Goal: Information Seeking & Learning: Learn about a topic

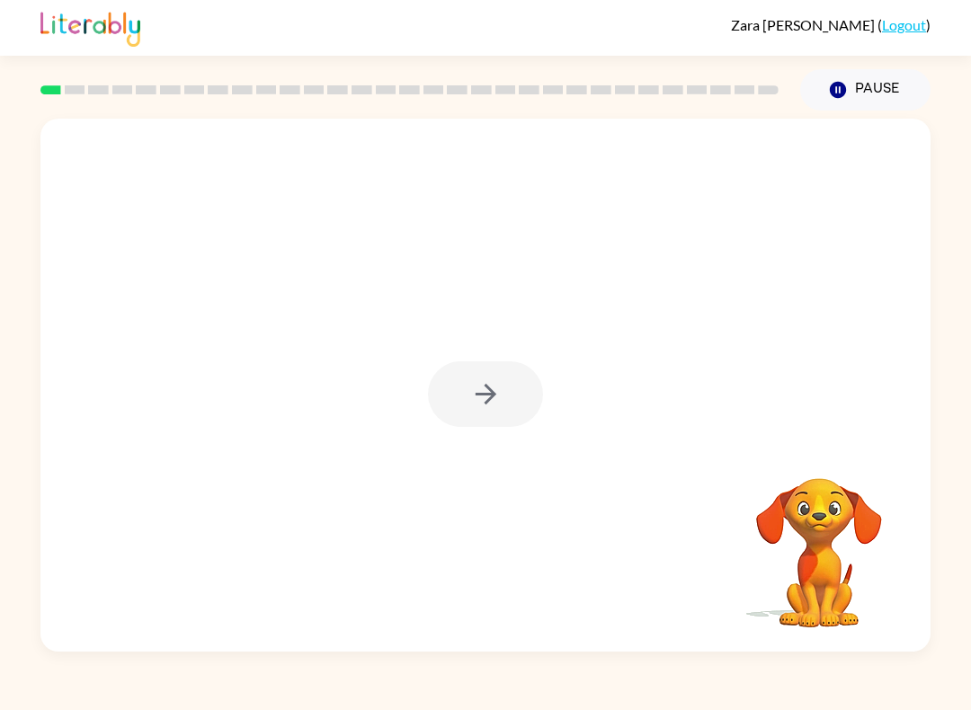
click at [394, 351] on div at bounding box center [485, 385] width 890 height 533
click at [483, 428] on div at bounding box center [485, 385] width 890 height 533
click at [483, 427] on div at bounding box center [485, 394] width 115 height 66
click at [502, 403] on div at bounding box center [485, 394] width 115 height 66
click at [481, 424] on button "button" at bounding box center [485, 394] width 115 height 66
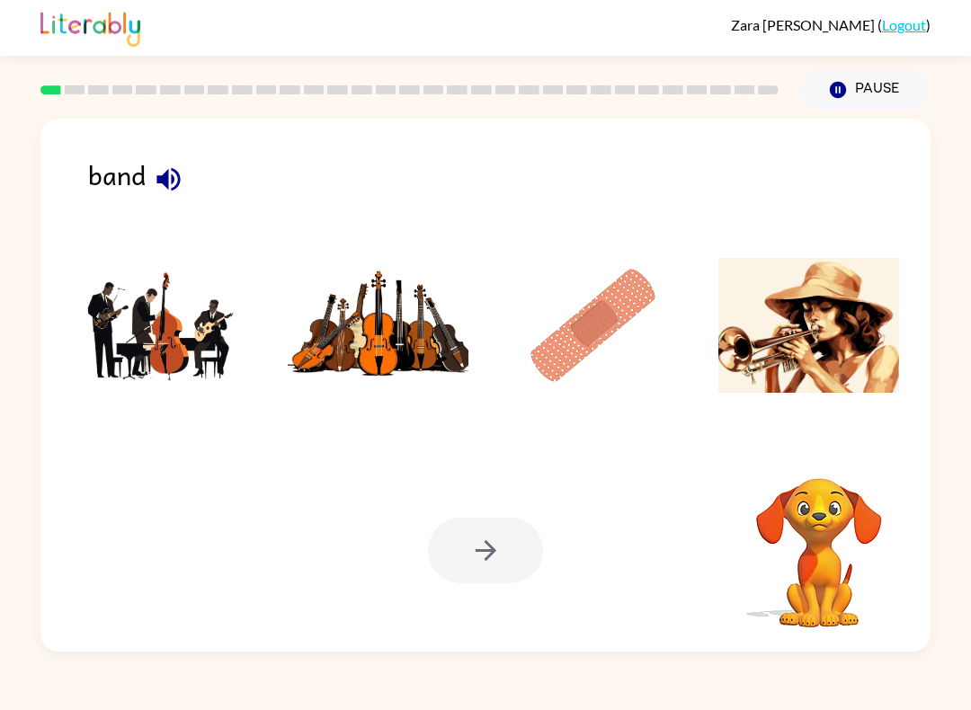
click at [440, 362] on img at bounding box center [379, 325] width 182 height 135
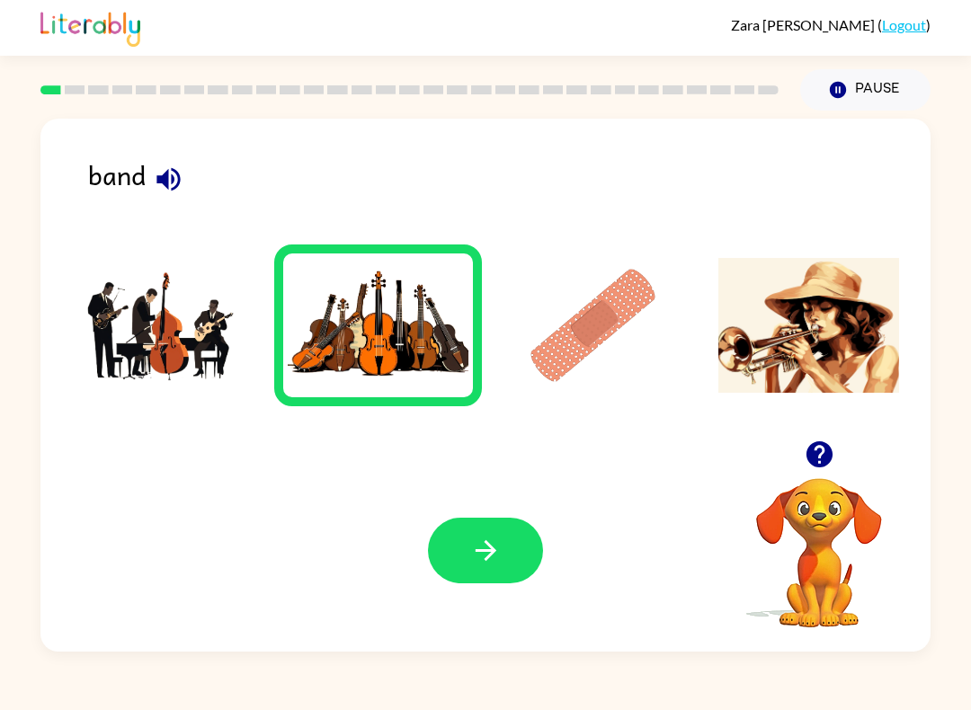
click at [184, 293] on img at bounding box center [163, 325] width 182 height 135
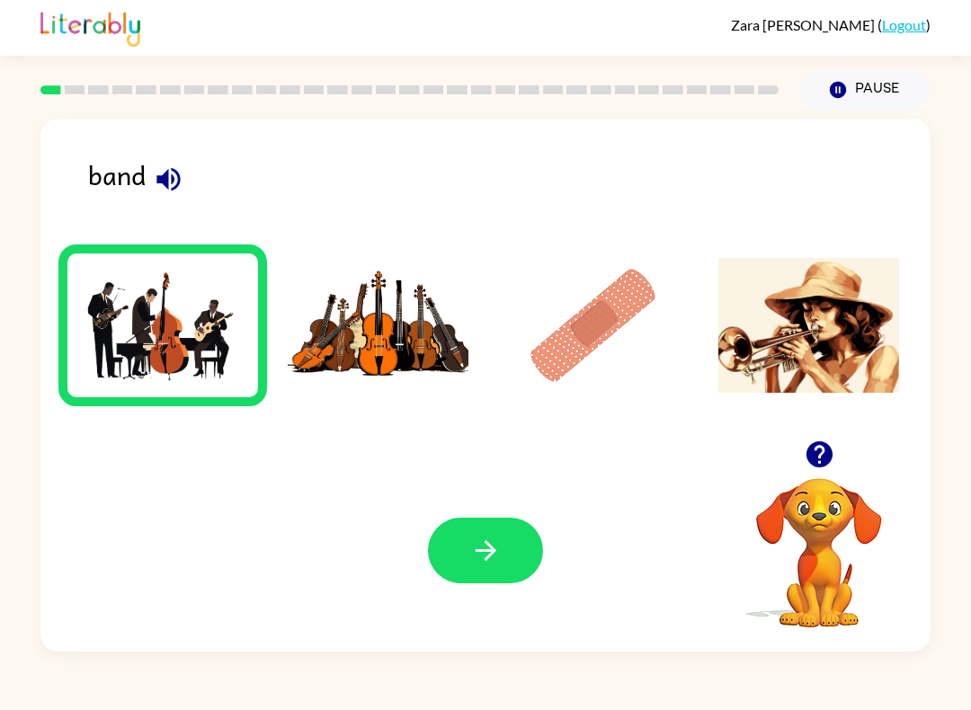
click at [502, 539] on button "button" at bounding box center [485, 551] width 115 height 66
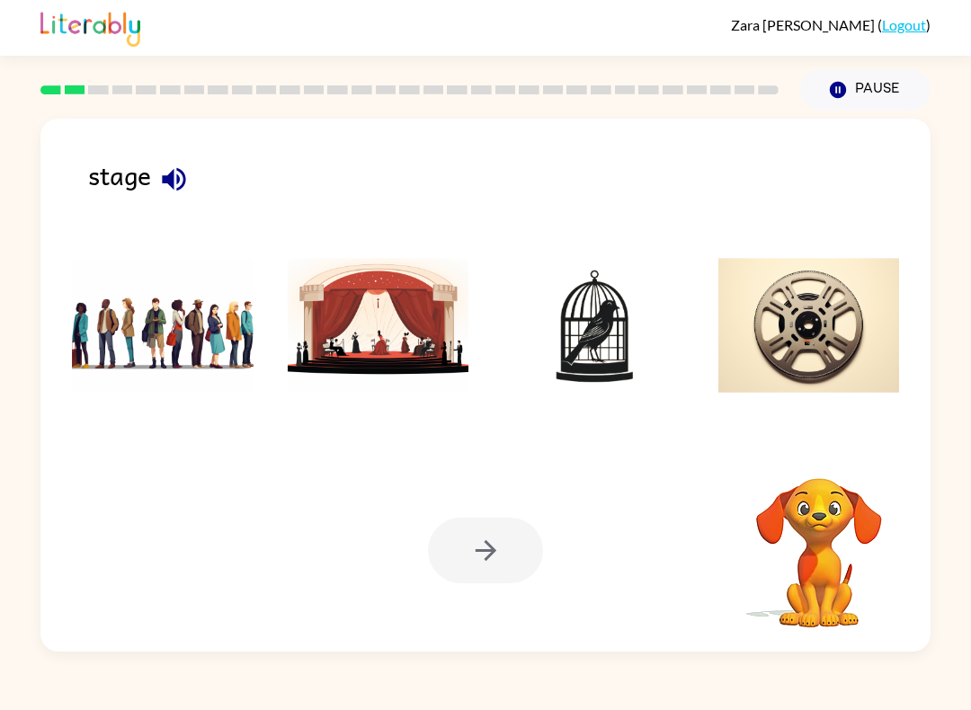
click at [353, 393] on img at bounding box center [379, 325] width 182 height 135
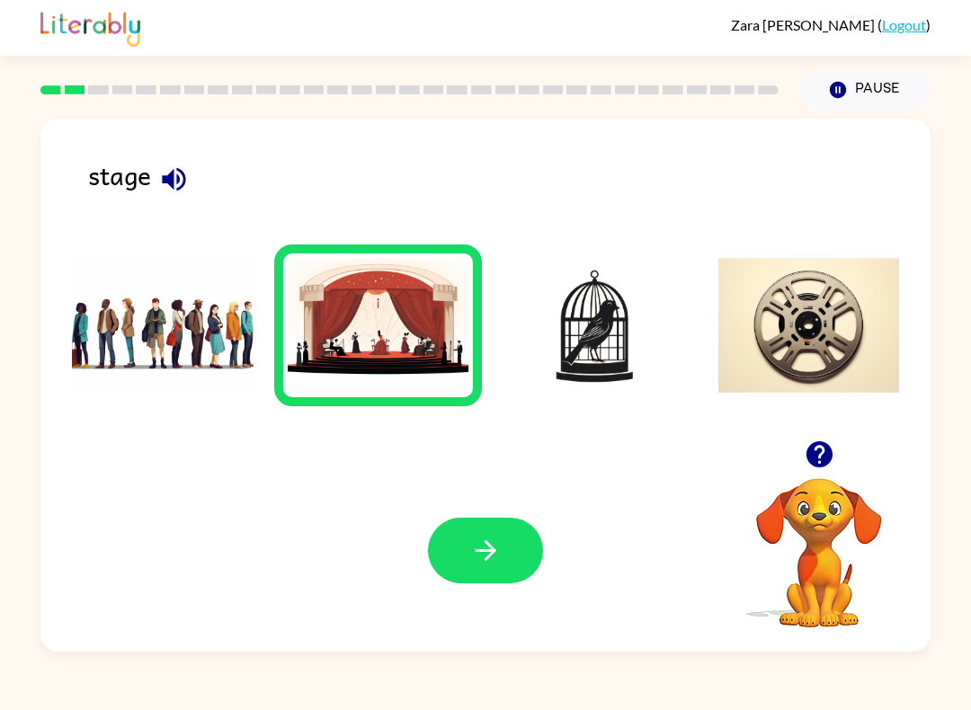
click at [467, 652] on div "Your browser must support playing .mp4 files to use Literably. Please try using…" at bounding box center [485, 550] width 890 height 202
click at [471, 536] on icon "button" at bounding box center [485, 550] width 31 height 31
click at [470, 536] on div at bounding box center [485, 551] width 115 height 66
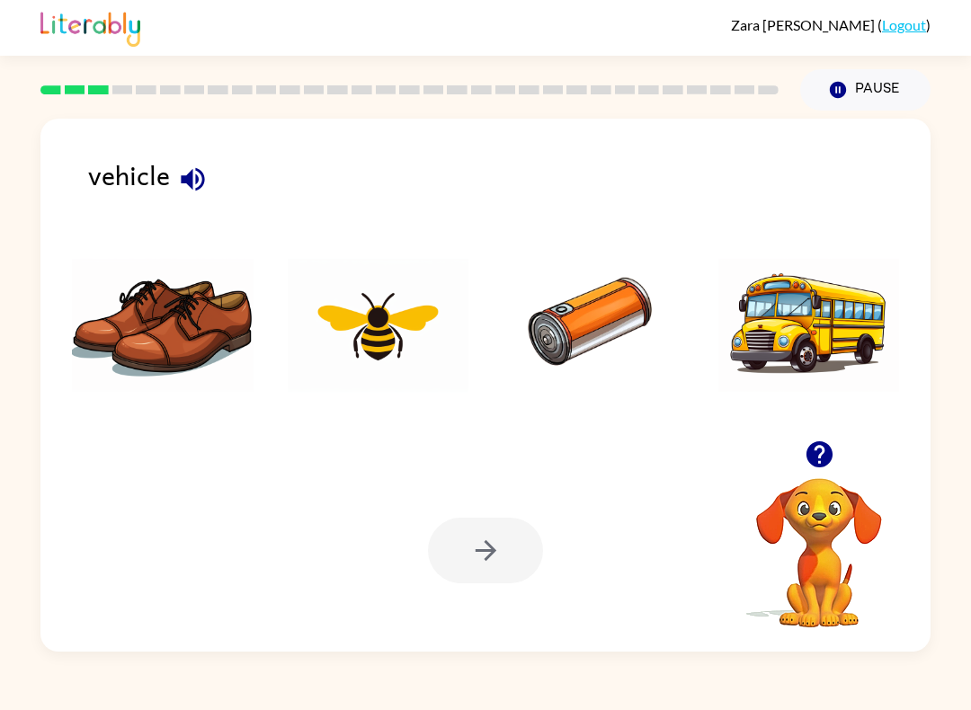
click at [771, 338] on img at bounding box center [809, 325] width 182 height 135
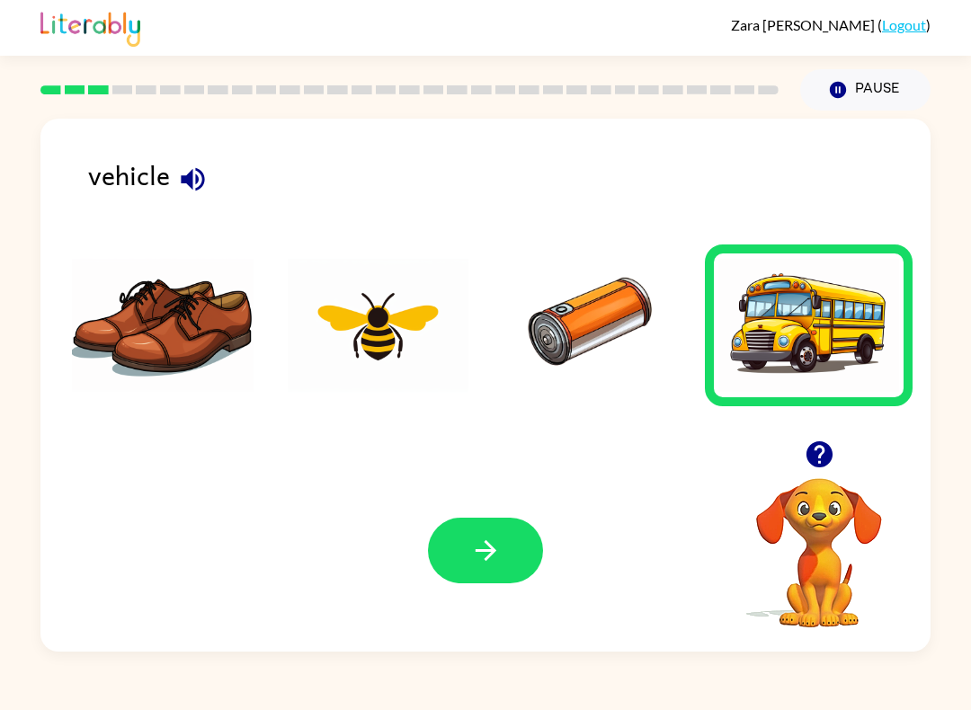
click at [214, 181] on button "button" at bounding box center [193, 179] width 46 height 46
click at [478, 551] on icon "button" at bounding box center [484, 550] width 21 height 21
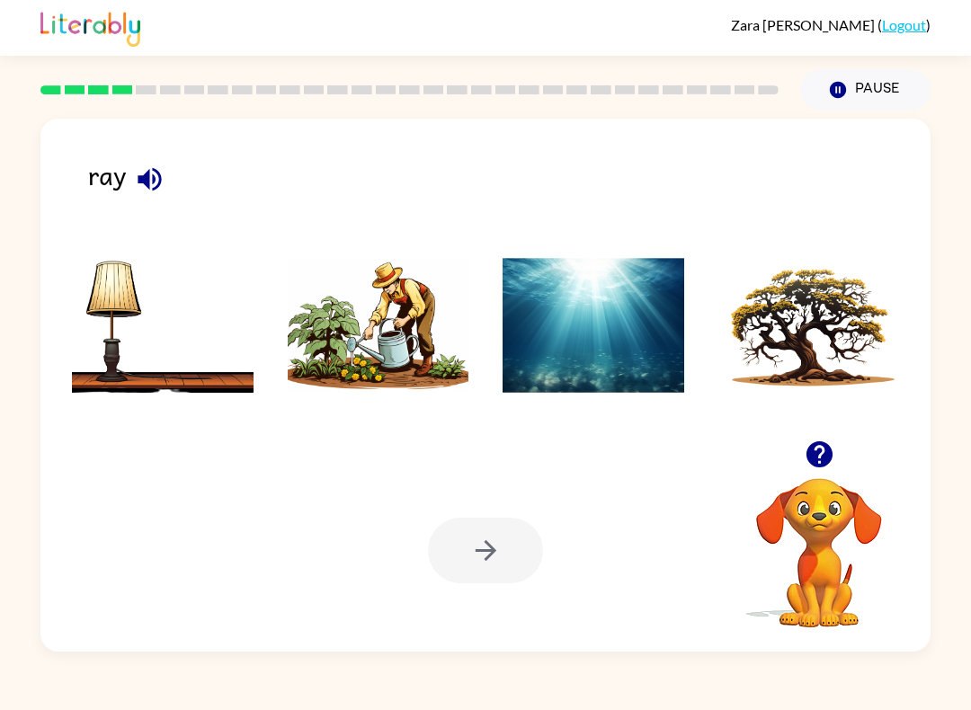
click at [448, 331] on img at bounding box center [379, 325] width 182 height 135
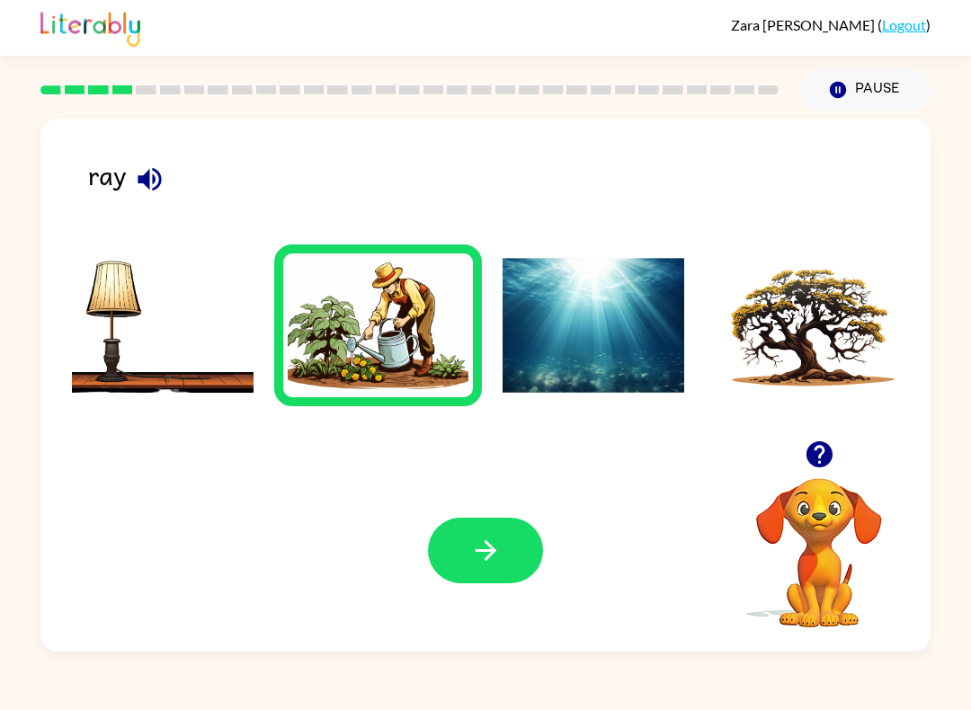
click at [448, 330] on img at bounding box center [379, 325] width 182 height 135
click at [598, 301] on img at bounding box center [593, 325] width 182 height 135
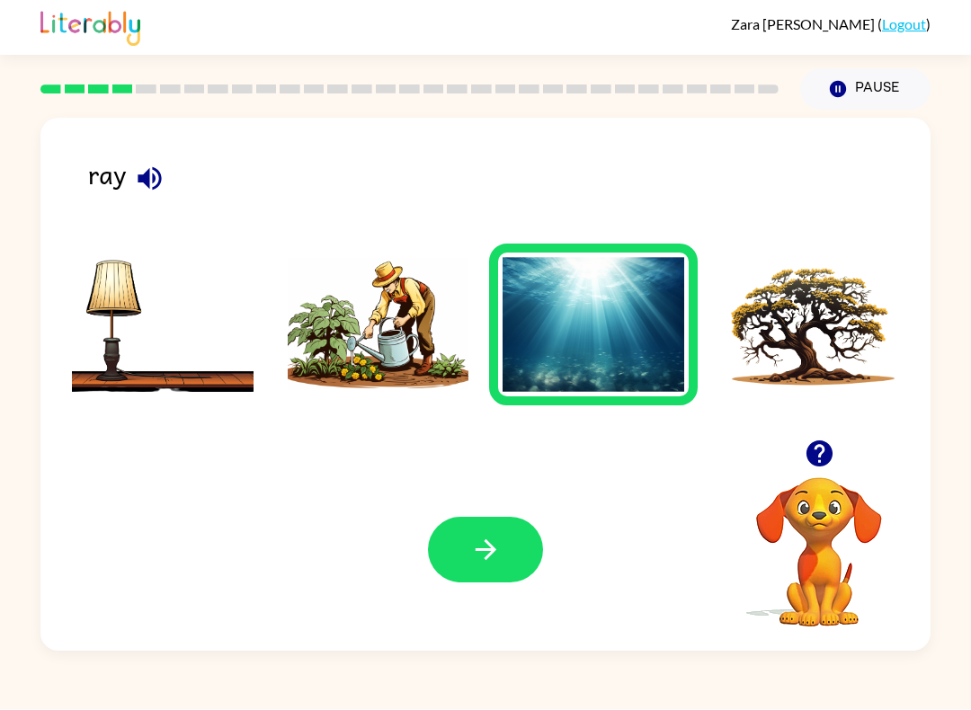
click at [504, 540] on button "button" at bounding box center [485, 551] width 115 height 66
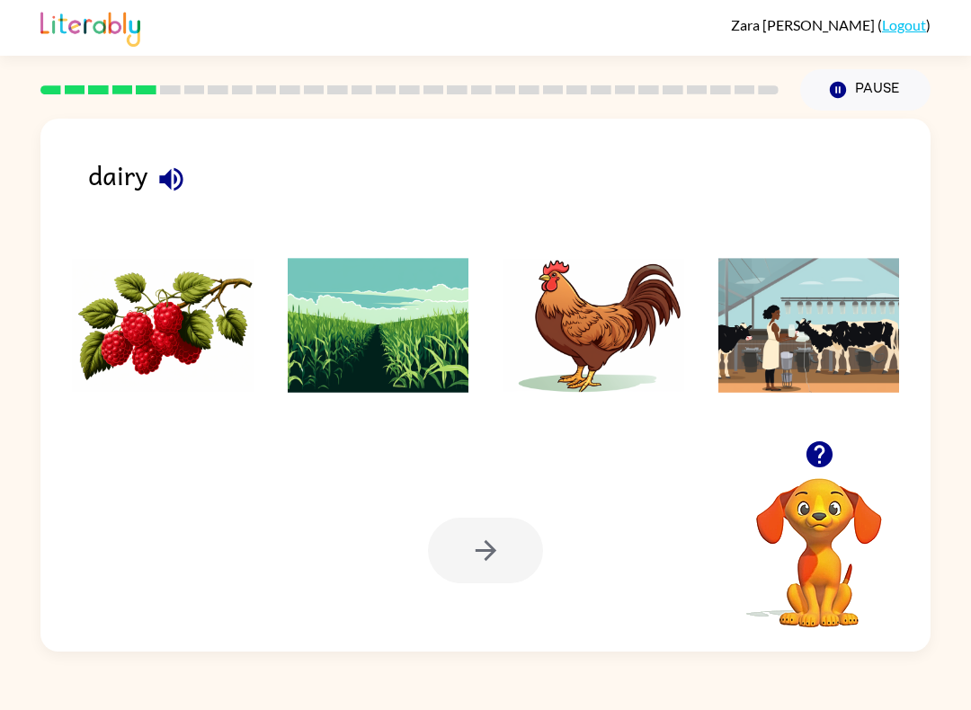
click at [162, 178] on icon "button" at bounding box center [170, 178] width 23 height 23
click at [177, 167] on icon "button" at bounding box center [170, 179] width 31 height 31
click at [155, 170] on icon "button" at bounding box center [170, 179] width 31 height 31
click at [851, 347] on img at bounding box center [809, 325] width 182 height 135
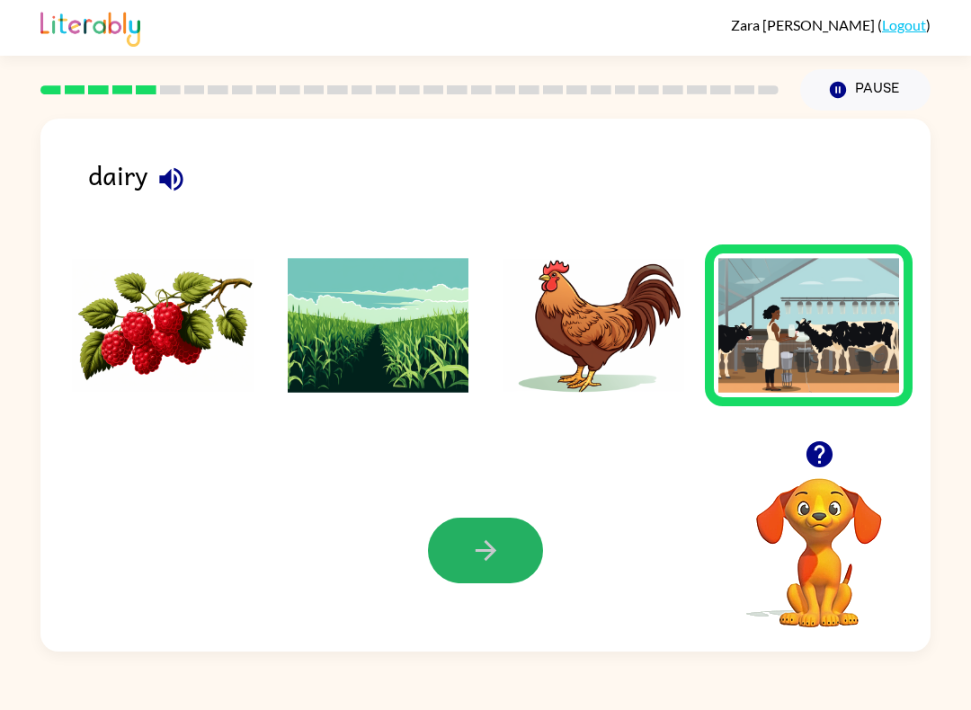
click at [493, 581] on button "button" at bounding box center [485, 551] width 115 height 66
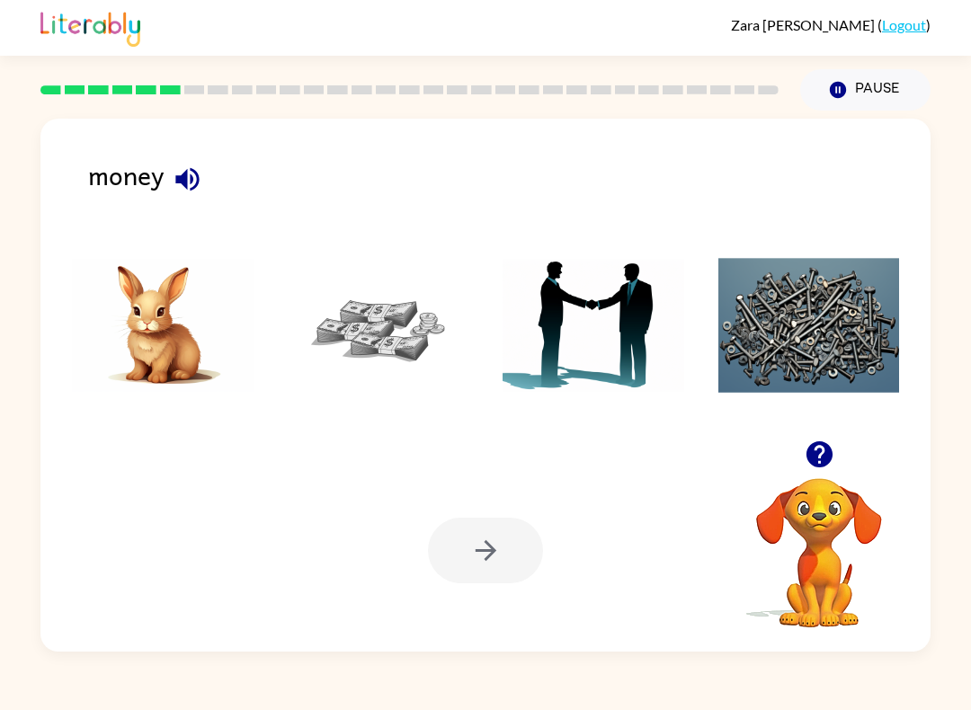
click at [345, 356] on img at bounding box center [379, 325] width 182 height 135
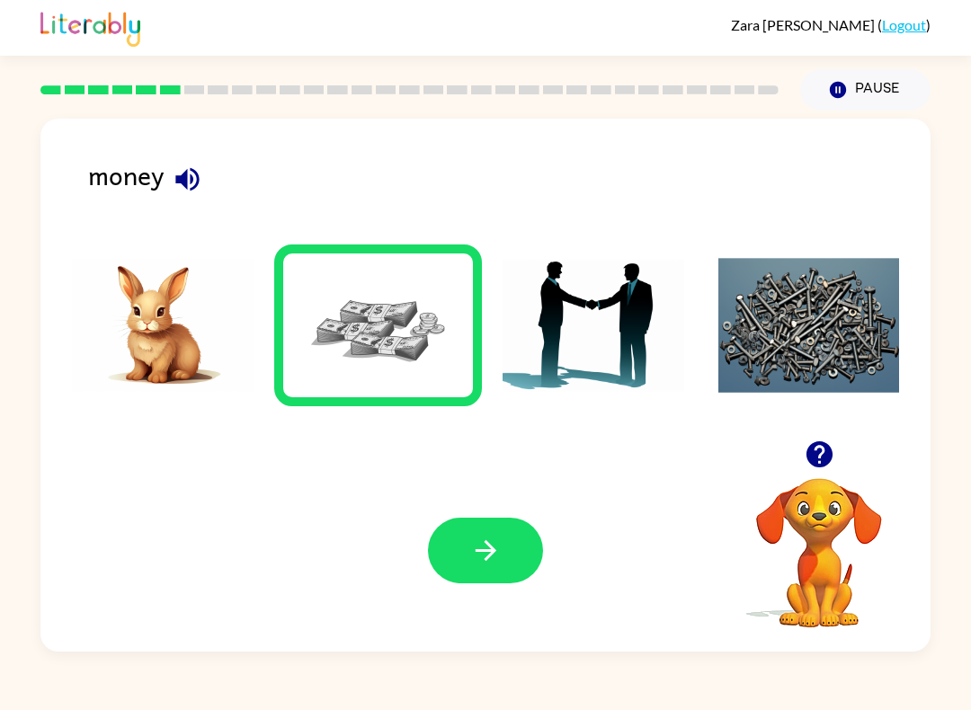
click at [489, 544] on icon "button" at bounding box center [485, 550] width 31 height 31
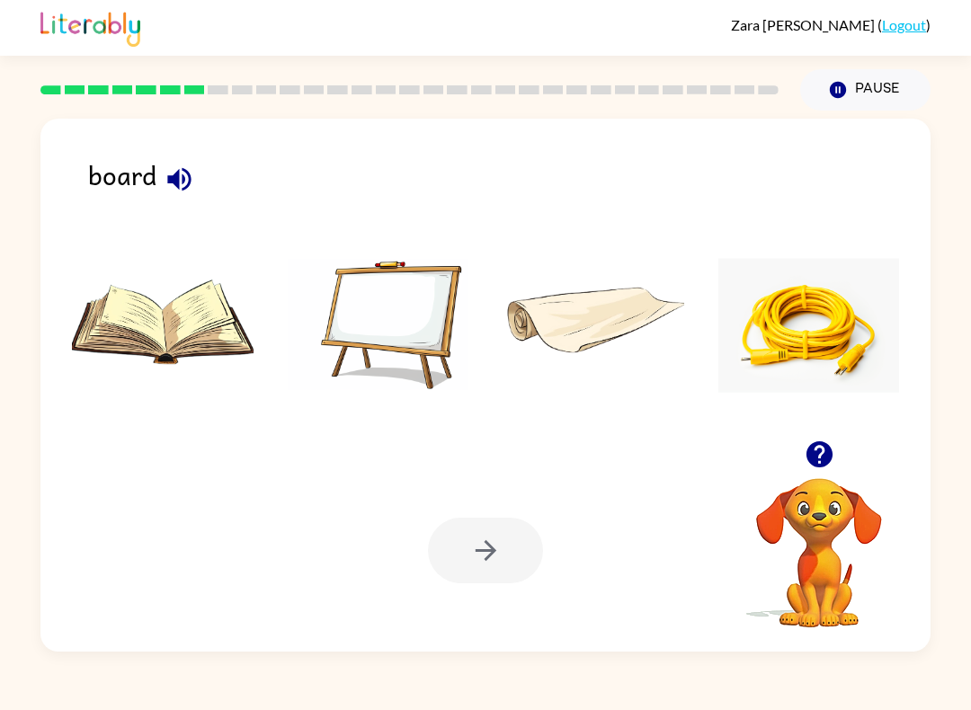
click at [367, 292] on img at bounding box center [379, 325] width 182 height 135
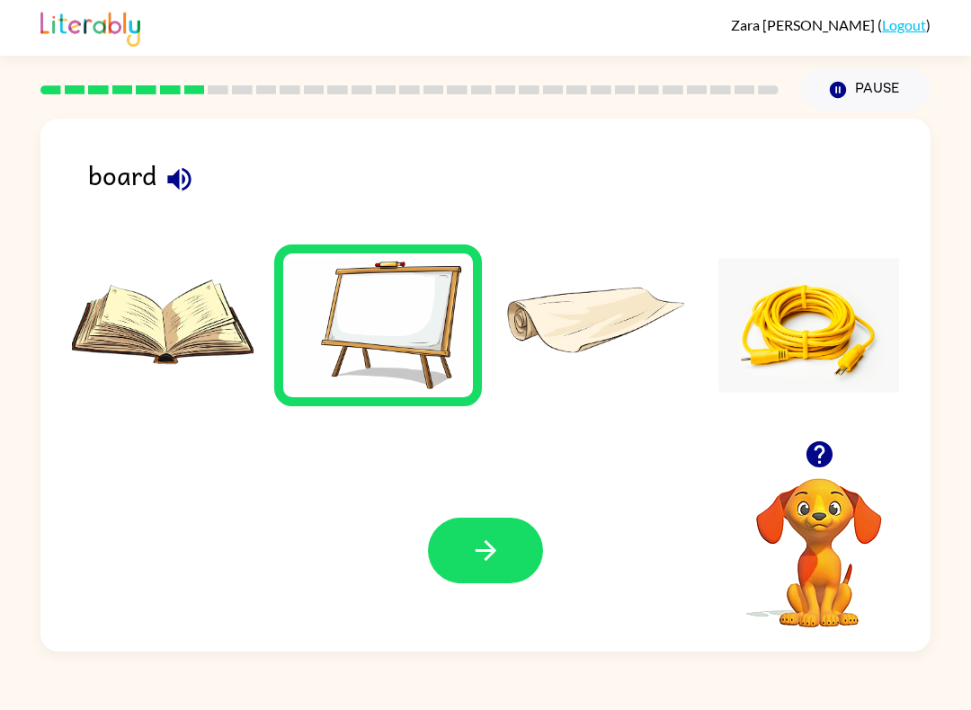
click at [492, 545] on icon "button" at bounding box center [485, 550] width 31 height 31
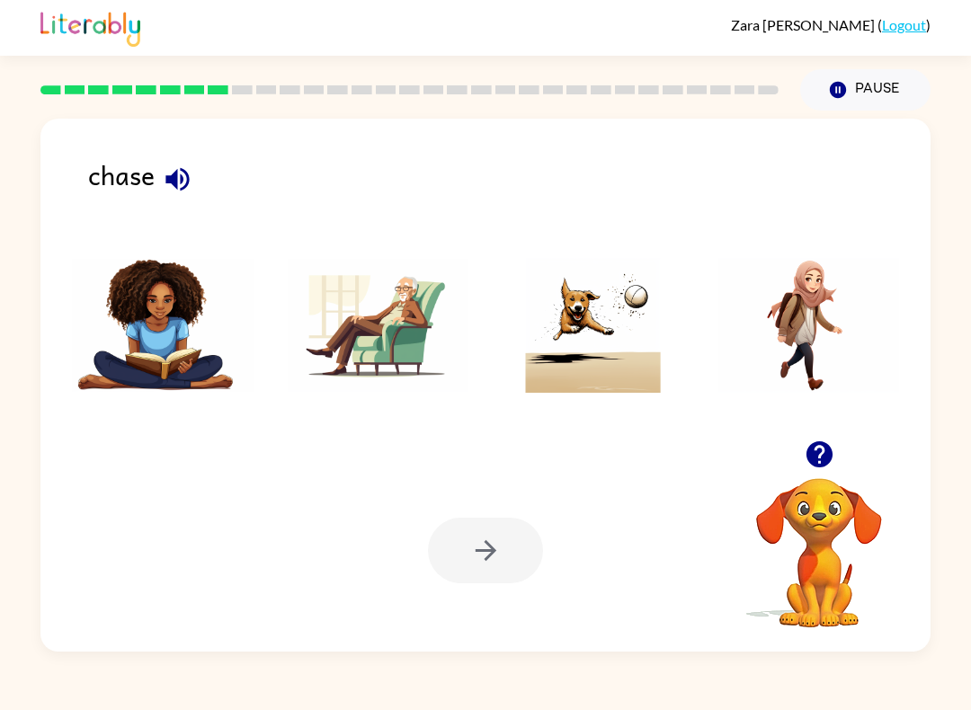
click at [570, 366] on img at bounding box center [593, 325] width 182 height 135
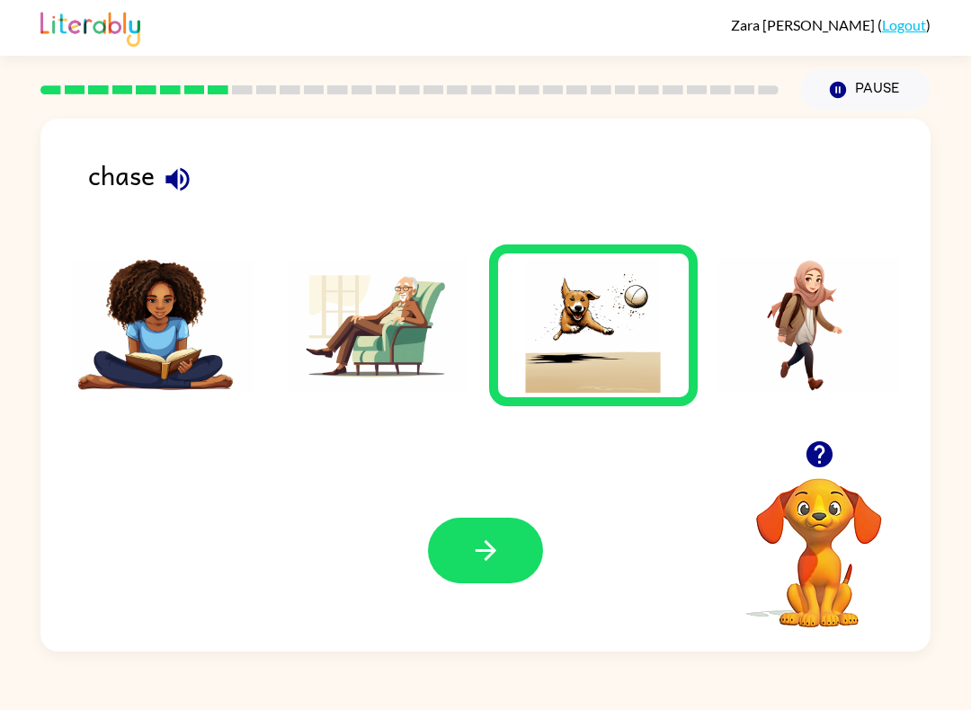
click at [561, 440] on div at bounding box center [485, 335] width 854 height 210
click at [494, 545] on icon "button" at bounding box center [485, 550] width 31 height 31
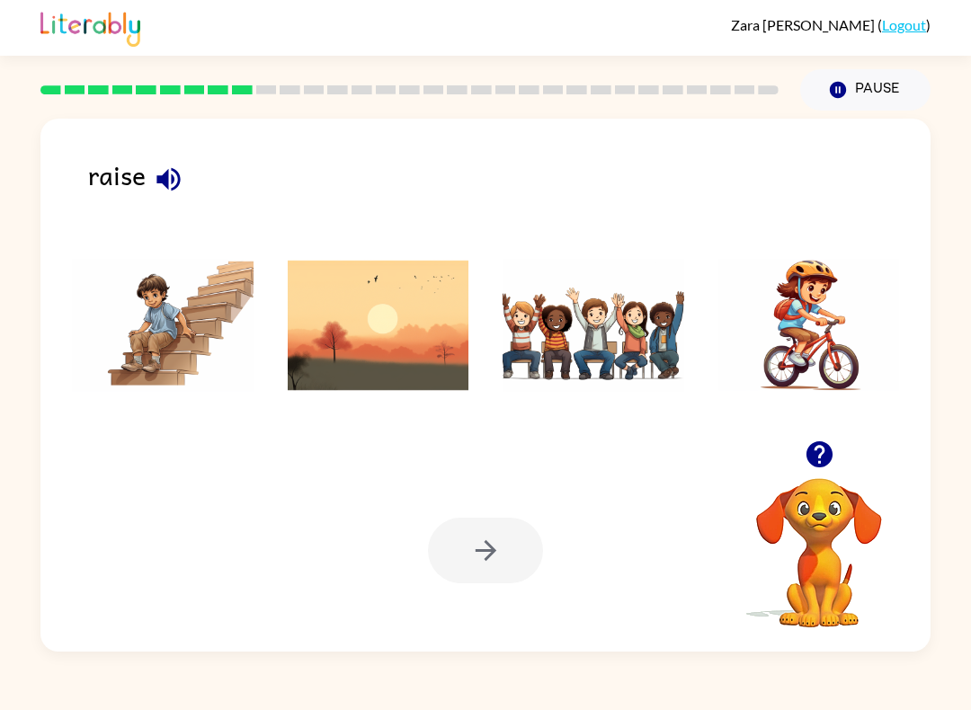
click at [568, 348] on img at bounding box center [593, 325] width 182 height 135
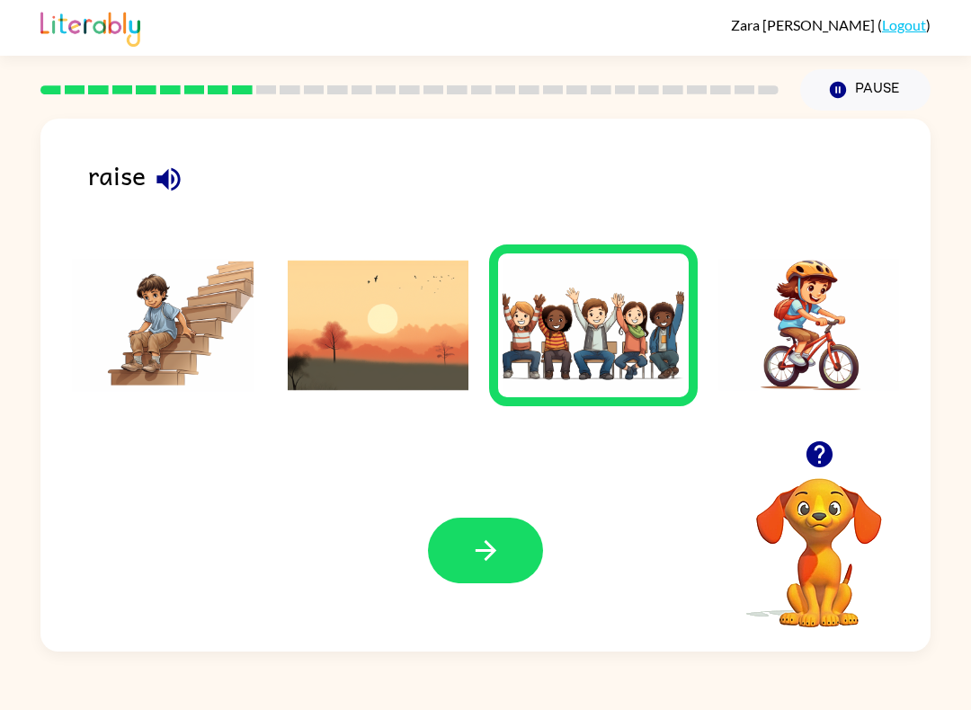
click at [400, 350] on img at bounding box center [379, 325] width 182 height 135
click at [399, 349] on img at bounding box center [379, 325] width 182 height 135
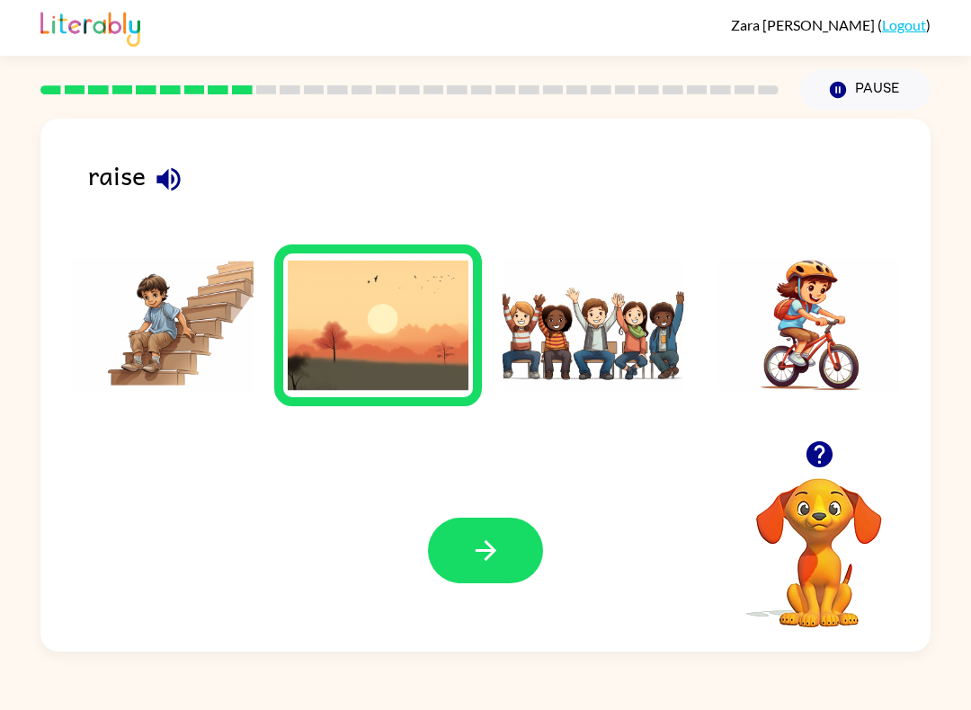
click at [491, 523] on button "button" at bounding box center [485, 551] width 115 height 66
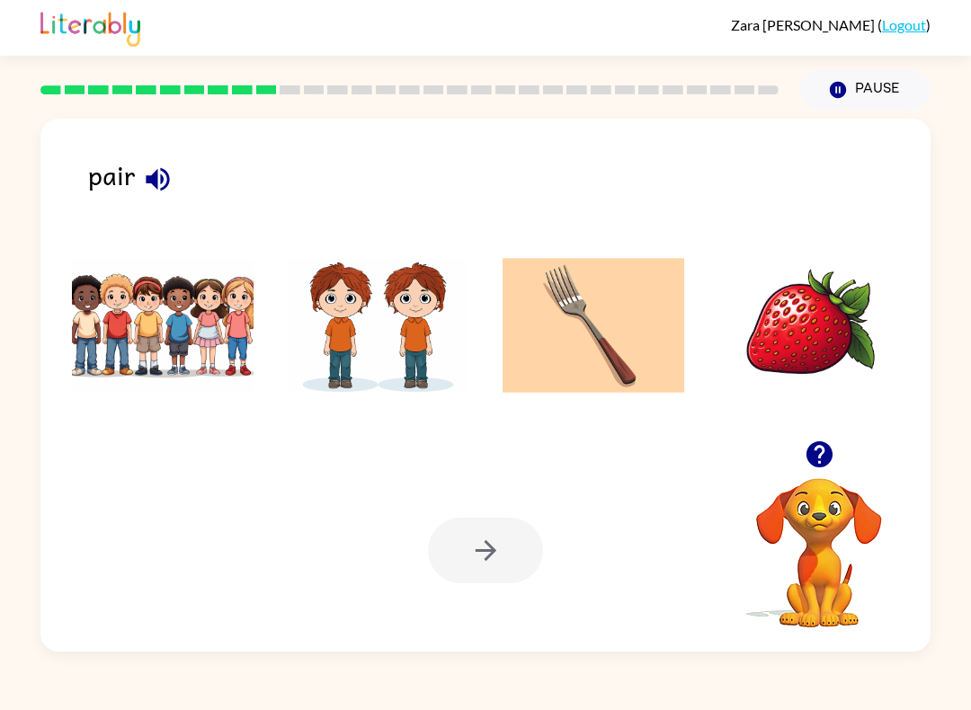
click at [368, 372] on img at bounding box center [379, 325] width 182 height 135
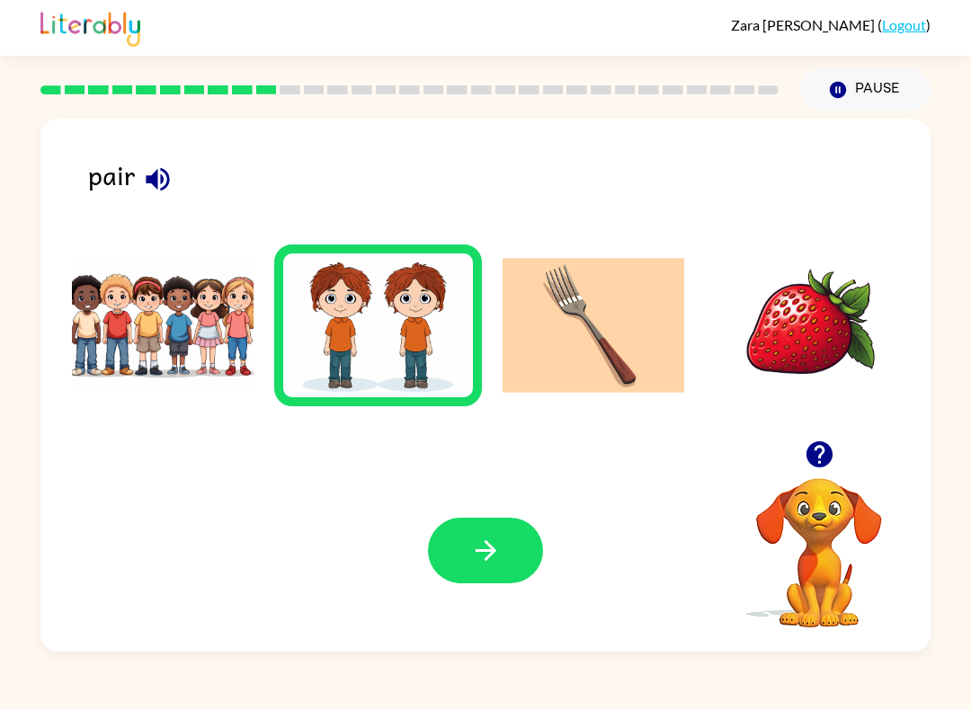
click at [503, 543] on button "button" at bounding box center [485, 551] width 115 height 66
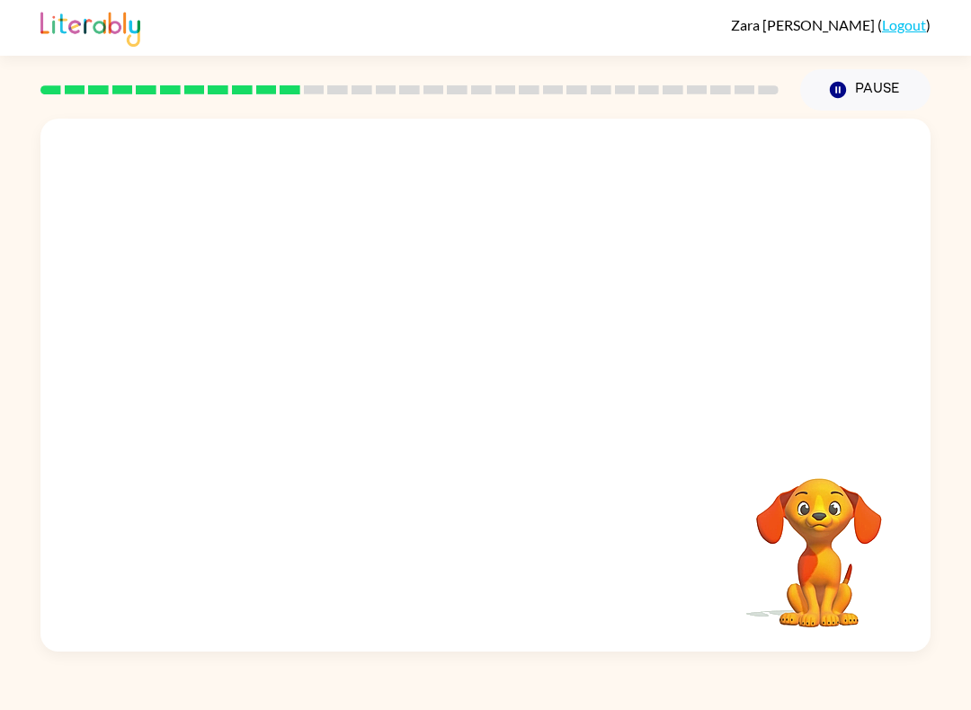
click at [262, 346] on video "Your browser must support playing .mp4 files to use Literably. Please try using…" at bounding box center [485, 280] width 890 height 322
click at [250, 361] on video "Your browser must support playing .mp4 files to use Literably. Please try using…" at bounding box center [485, 280] width 890 height 322
click at [244, 355] on video "Your browser must support playing .mp4 files to use Literably. Please try using…" at bounding box center [485, 280] width 890 height 322
click at [266, 358] on video "Your browser must support playing .mp4 files to use Literably. Please try using…" at bounding box center [485, 280] width 890 height 322
click at [265, 358] on video "Your browser must support playing .mp4 files to use Literably. Please try using…" at bounding box center [485, 280] width 890 height 322
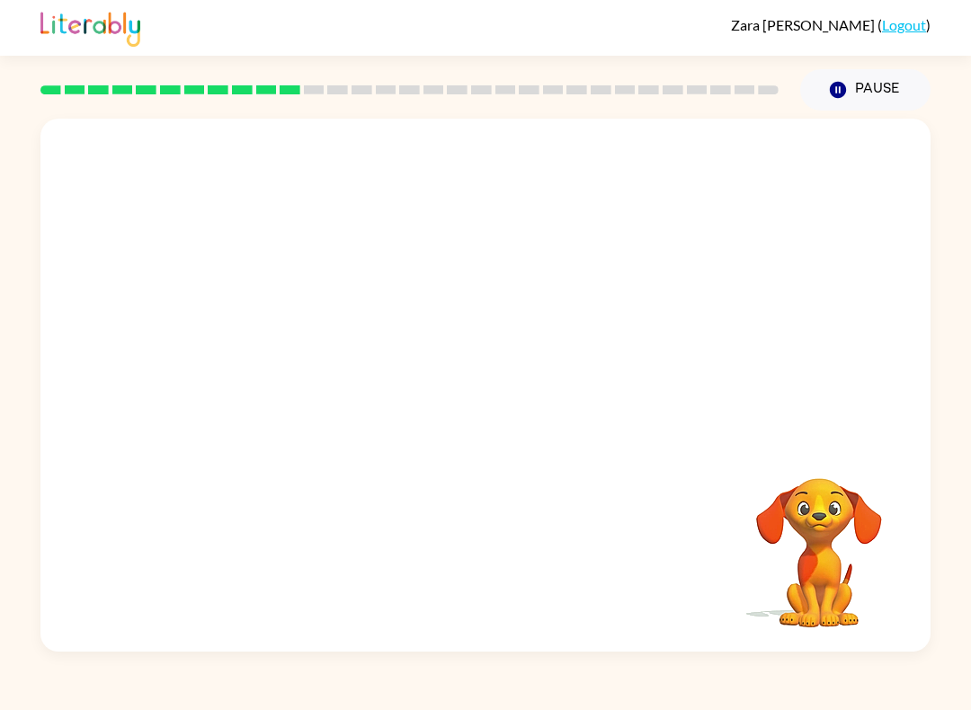
click at [246, 366] on video "Your browser must support playing .mp4 files to use Literably. Please try using…" at bounding box center [485, 280] width 890 height 322
click at [254, 364] on video "Your browser must support playing .mp4 files to use Literably. Please try using…" at bounding box center [485, 280] width 890 height 322
click at [257, 359] on video "Your browser must support playing .mp4 files to use Literably. Please try using…" at bounding box center [485, 280] width 890 height 322
click at [280, 379] on video "Your browser must support playing .mp4 files to use Literably. Please try using…" at bounding box center [485, 280] width 890 height 322
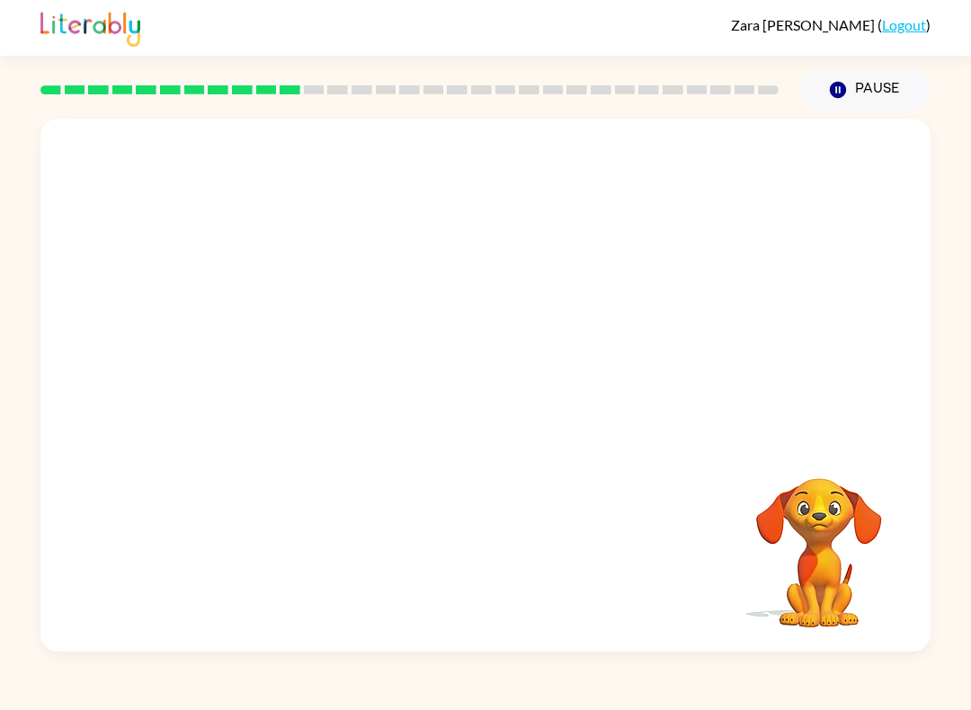
click at [716, 159] on video "Your browser must support playing .mp4 files to use Literably. Please try using…" at bounding box center [485, 280] width 890 height 322
click at [727, 148] on video "Your browser must support playing .mp4 files to use Literably. Please try using…" at bounding box center [485, 280] width 890 height 322
click at [728, 166] on video "Your browser must support playing .mp4 files to use Literably. Please try using…" at bounding box center [485, 280] width 890 height 322
click at [250, 350] on video "Your browser must support playing .mp4 files to use Literably. Please try using…" at bounding box center [485, 280] width 890 height 322
click at [487, 426] on button "button" at bounding box center [485, 394] width 115 height 66
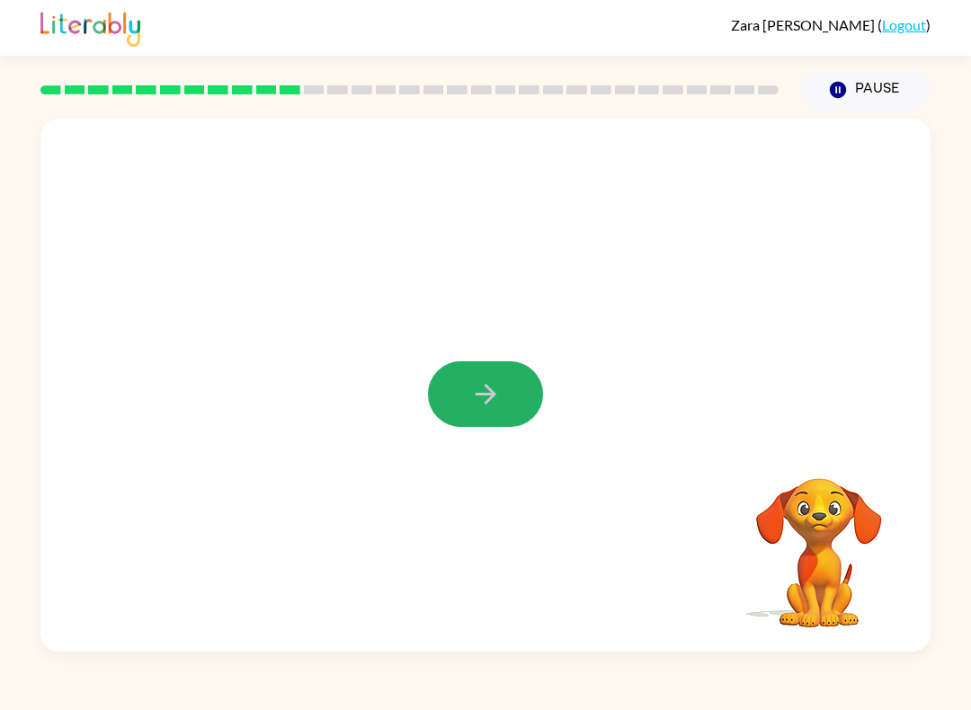
click at [486, 425] on div at bounding box center [485, 394] width 115 height 66
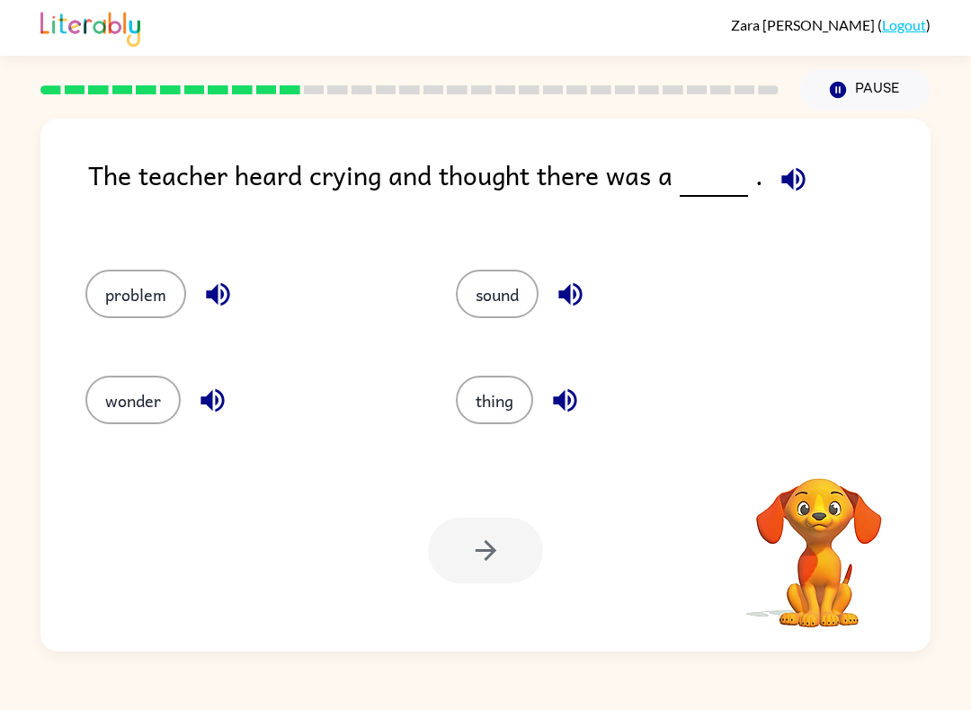
click at [523, 415] on button "thing" at bounding box center [494, 400] width 77 height 49
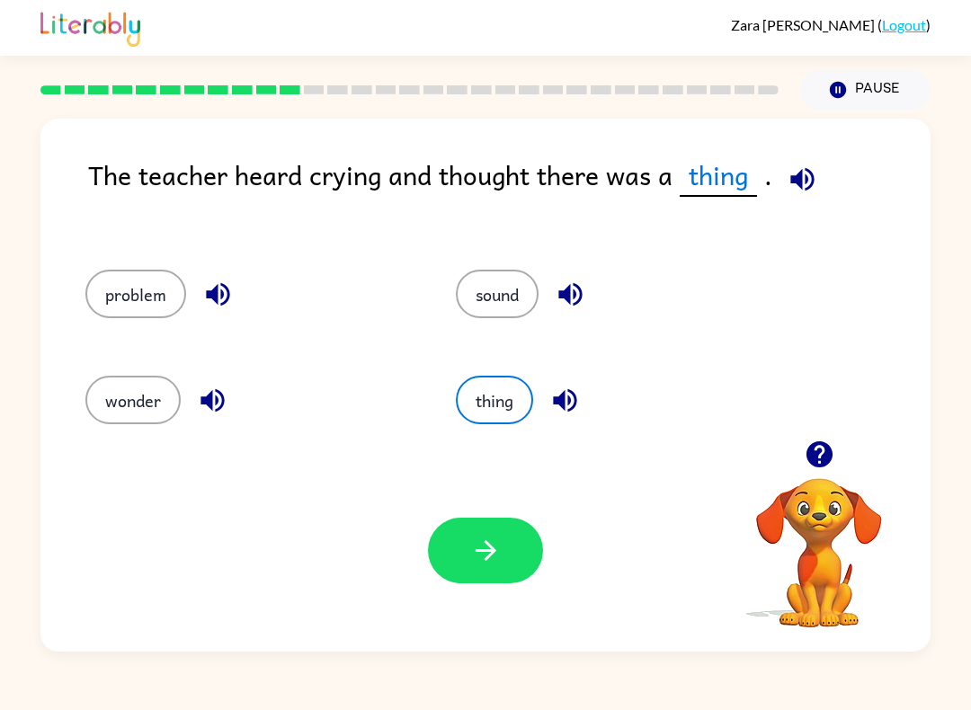
click at [124, 300] on button "problem" at bounding box center [135, 294] width 101 height 49
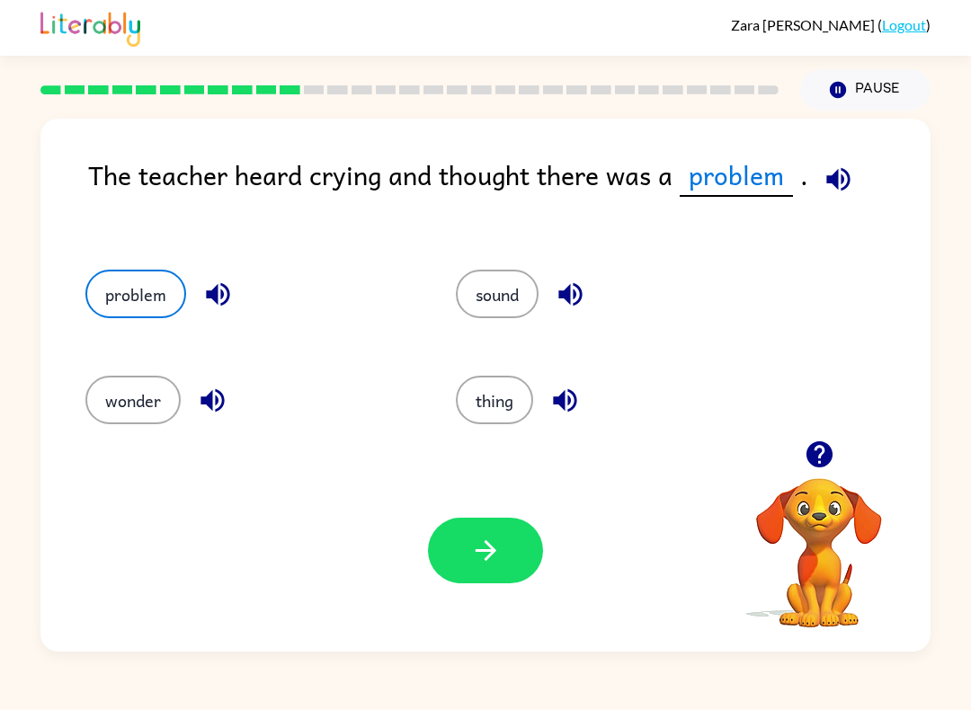
click at [510, 577] on button "button" at bounding box center [485, 551] width 115 height 66
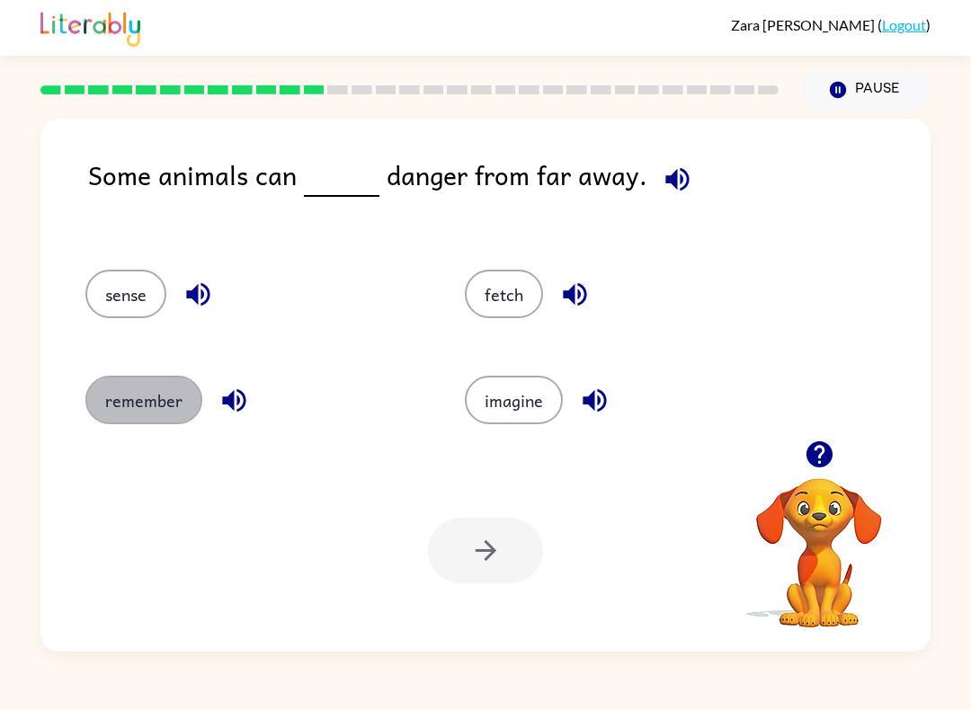
click at [101, 380] on button "remember" at bounding box center [143, 400] width 117 height 49
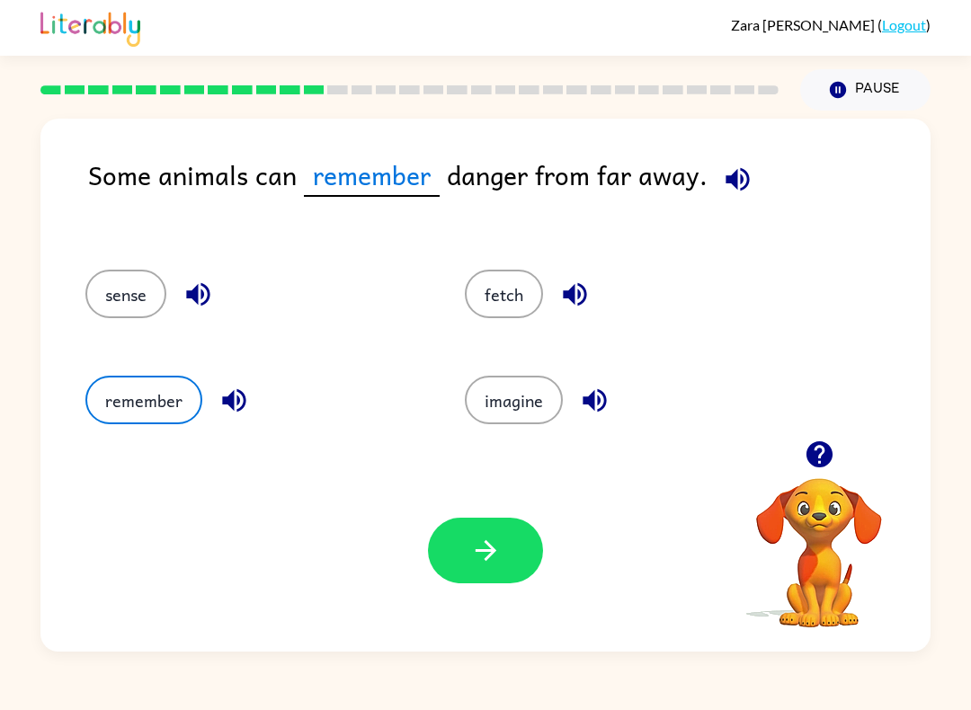
click at [490, 581] on button "button" at bounding box center [485, 551] width 115 height 66
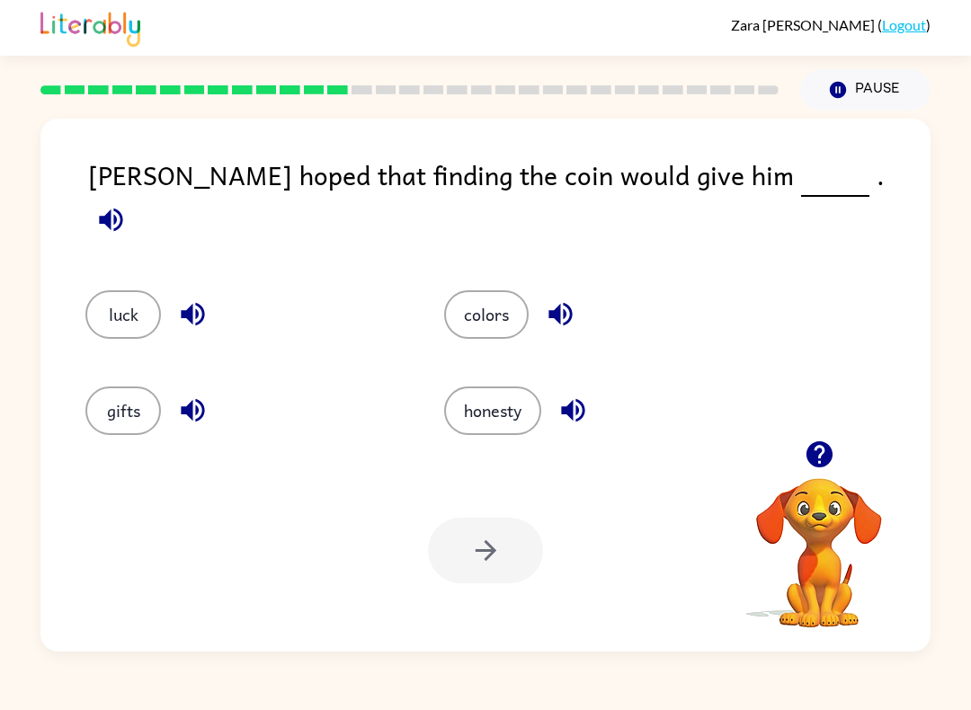
click at [78, 322] on div "luck" at bounding box center [230, 304] width 359 height 96
click at [142, 295] on button "luck" at bounding box center [122, 314] width 75 height 49
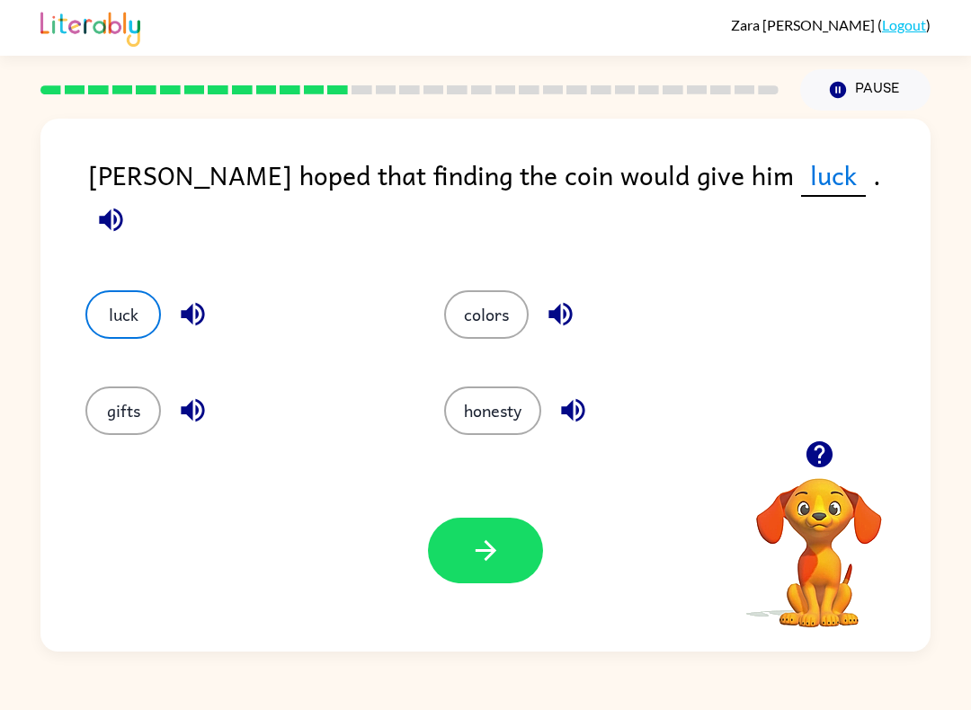
click at [142, 294] on button "luck" at bounding box center [122, 314] width 75 height 49
click at [465, 522] on button "button" at bounding box center [485, 551] width 115 height 66
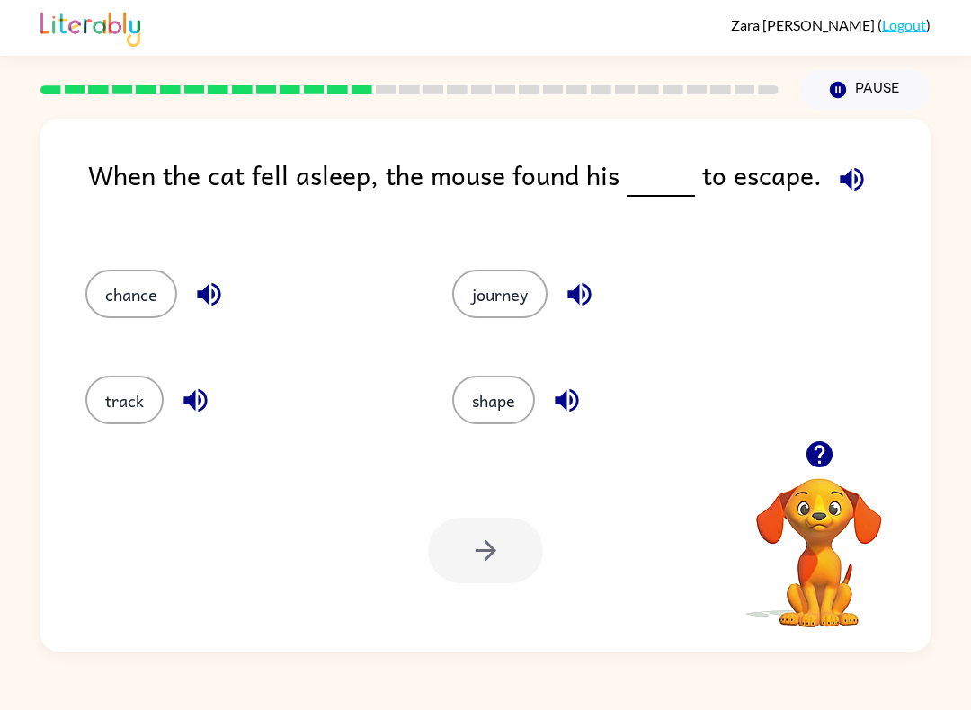
click at [137, 301] on button "chance" at bounding box center [131, 294] width 92 height 49
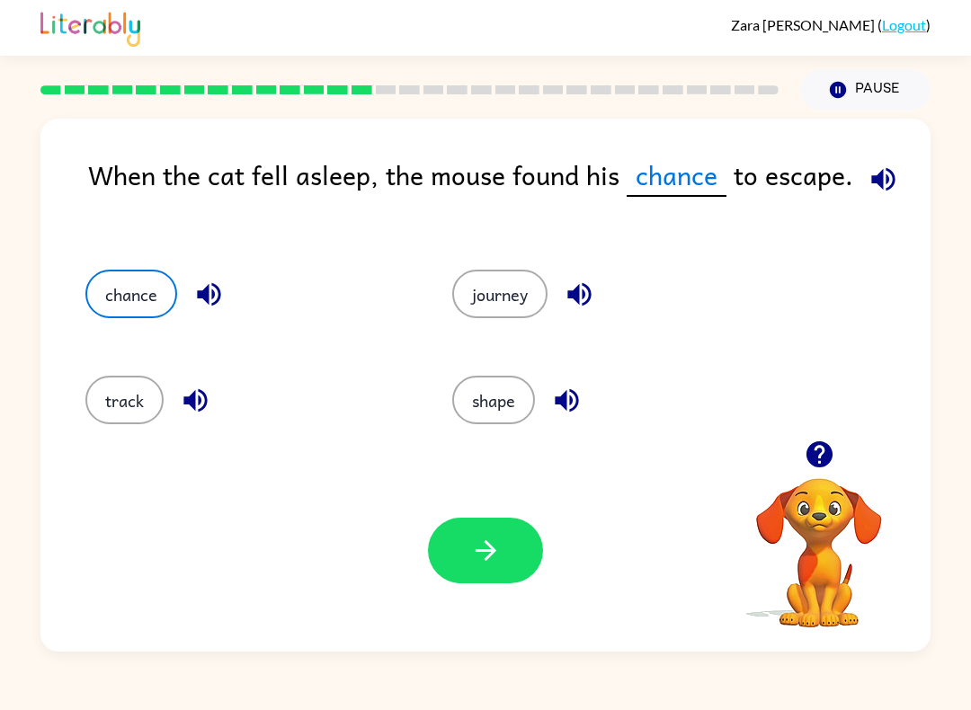
click at [490, 554] on icon "button" at bounding box center [485, 550] width 31 height 31
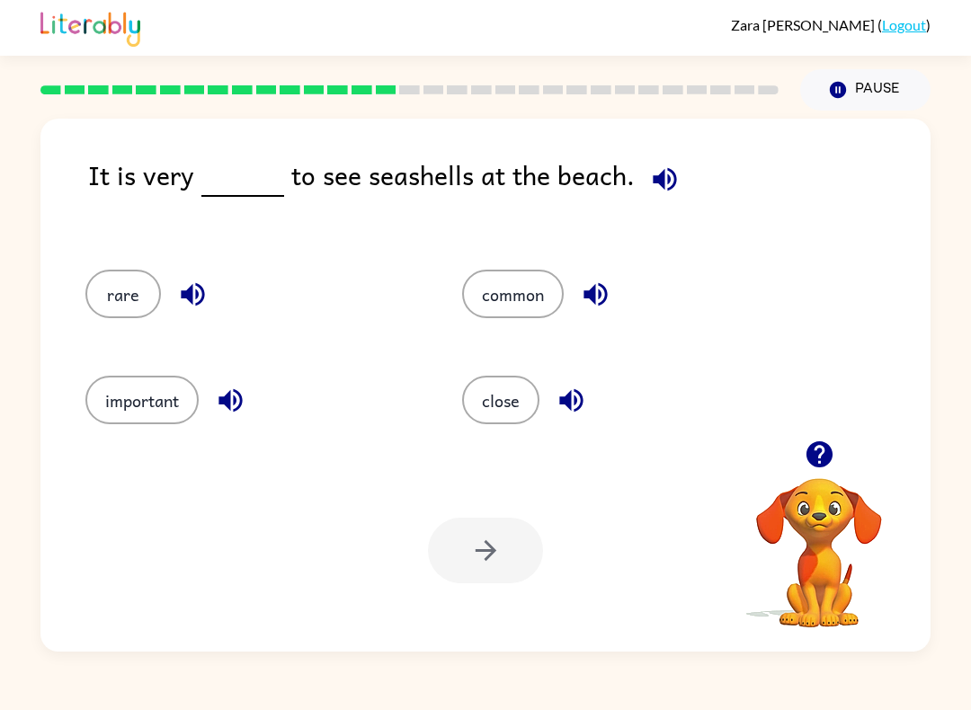
click at [526, 292] on button "common" at bounding box center [513, 294] width 102 height 49
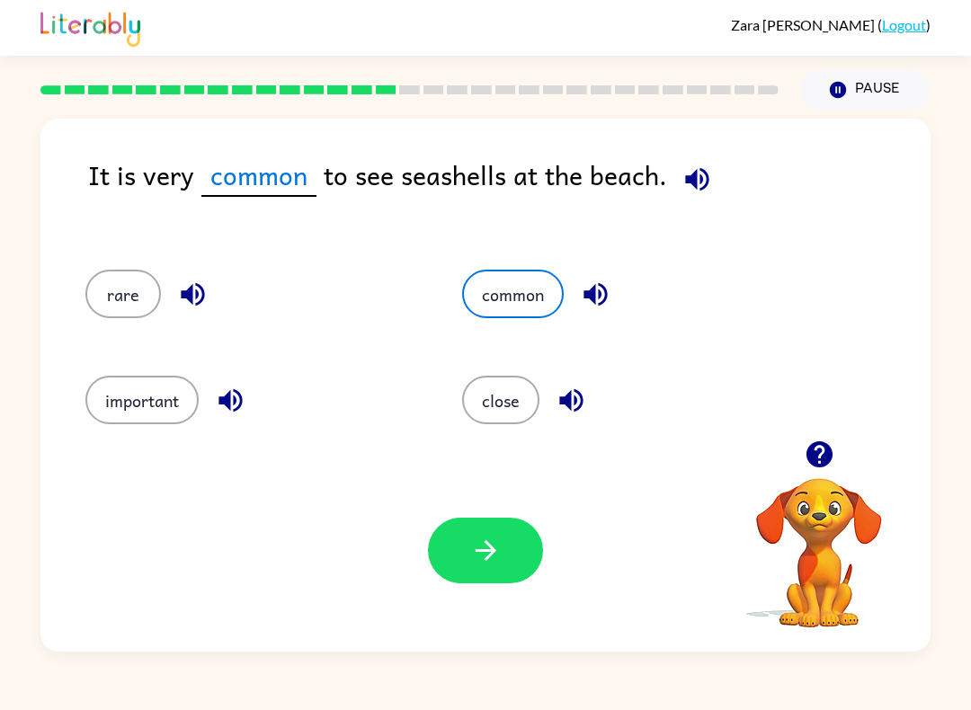
click at [467, 532] on button "button" at bounding box center [485, 551] width 115 height 66
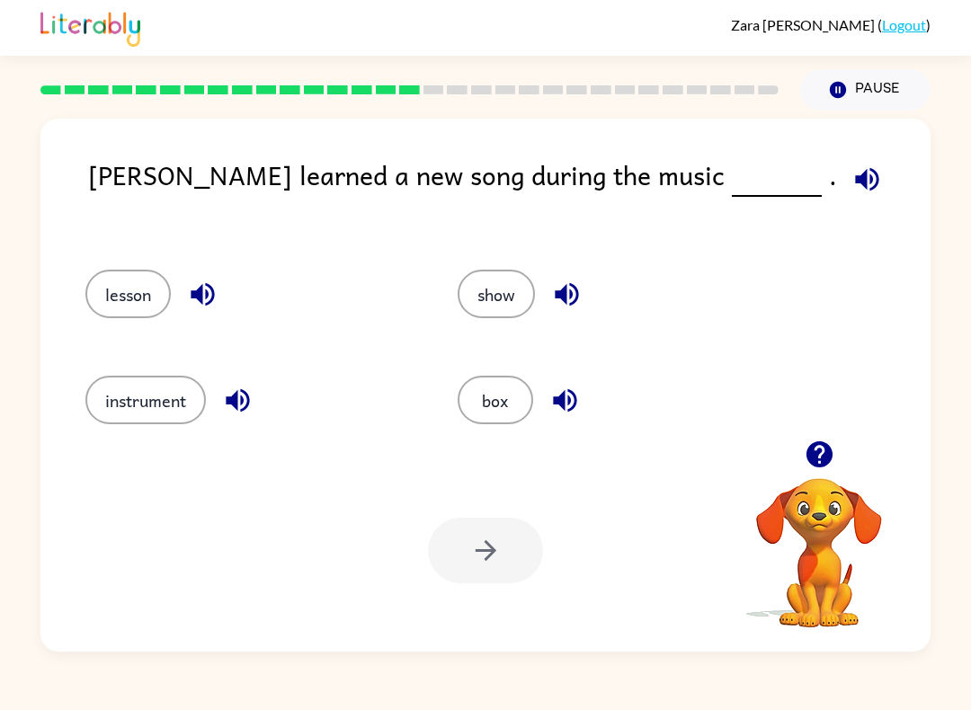
click at [114, 288] on button "lesson" at bounding box center [127, 294] width 85 height 49
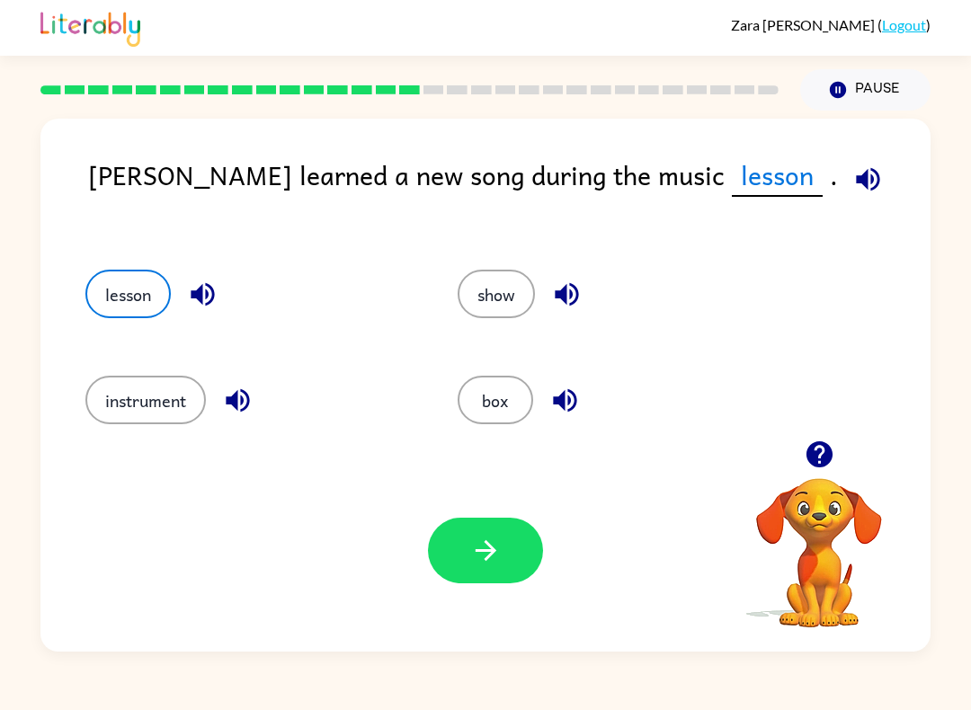
click at [499, 575] on button "button" at bounding box center [485, 551] width 115 height 66
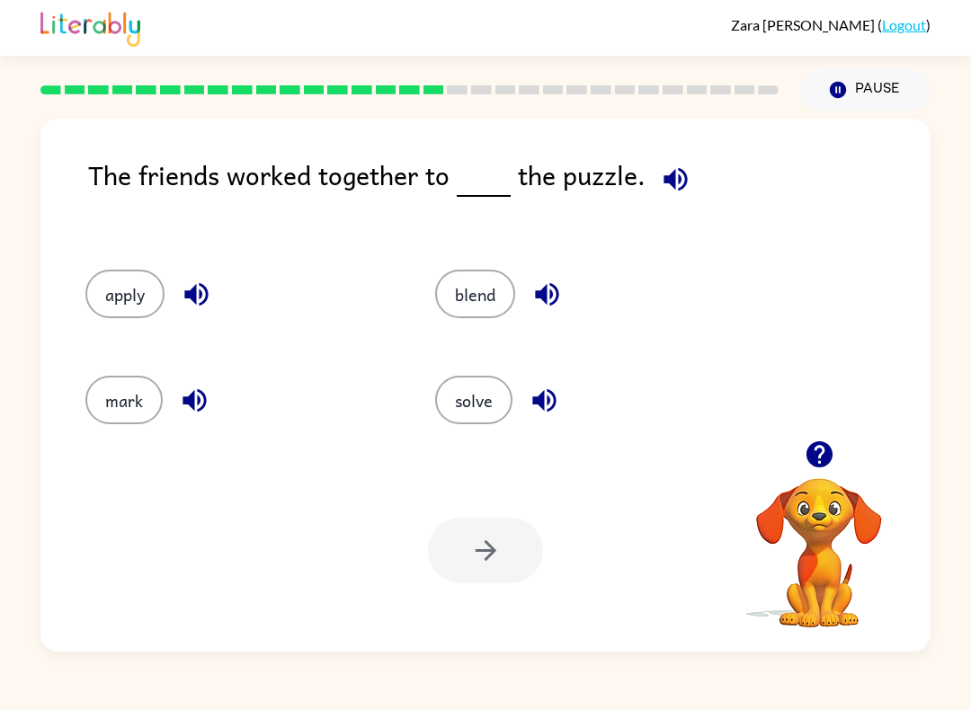
click at [474, 423] on button "solve" at bounding box center [473, 400] width 77 height 49
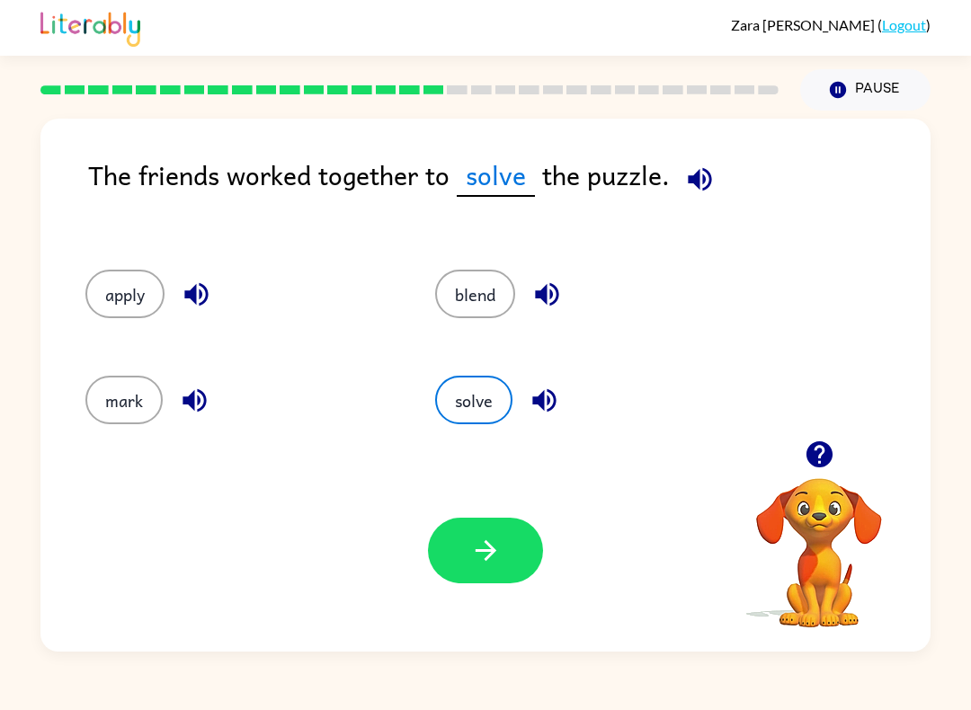
click at [541, 559] on button "button" at bounding box center [485, 551] width 115 height 66
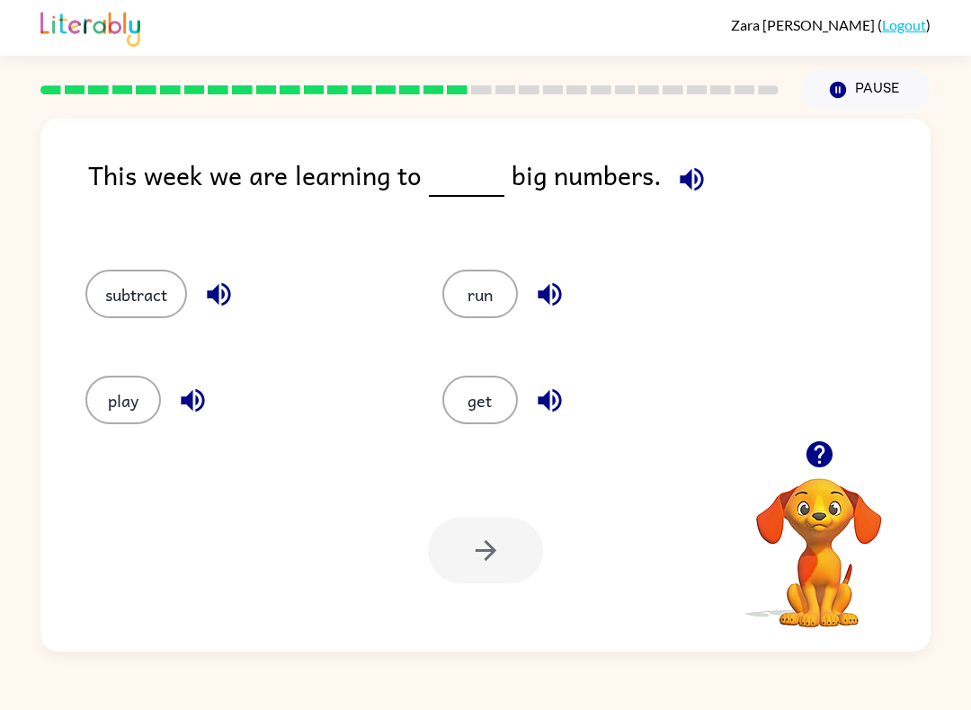
click at [145, 318] on button "subtract" at bounding box center [136, 294] width 102 height 49
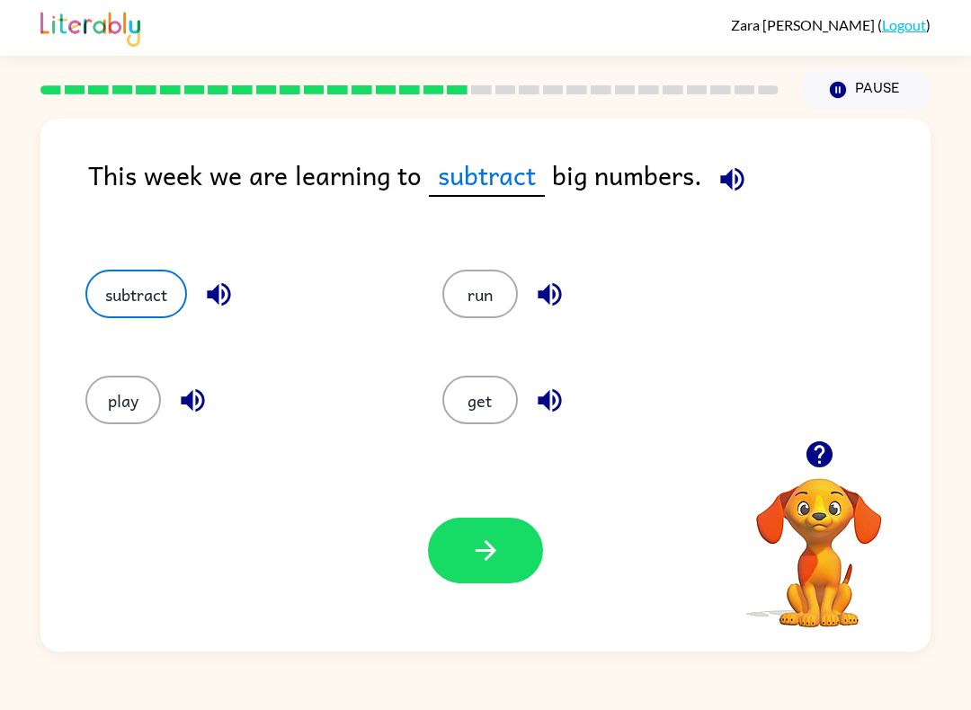
click at [504, 563] on button "button" at bounding box center [485, 551] width 115 height 66
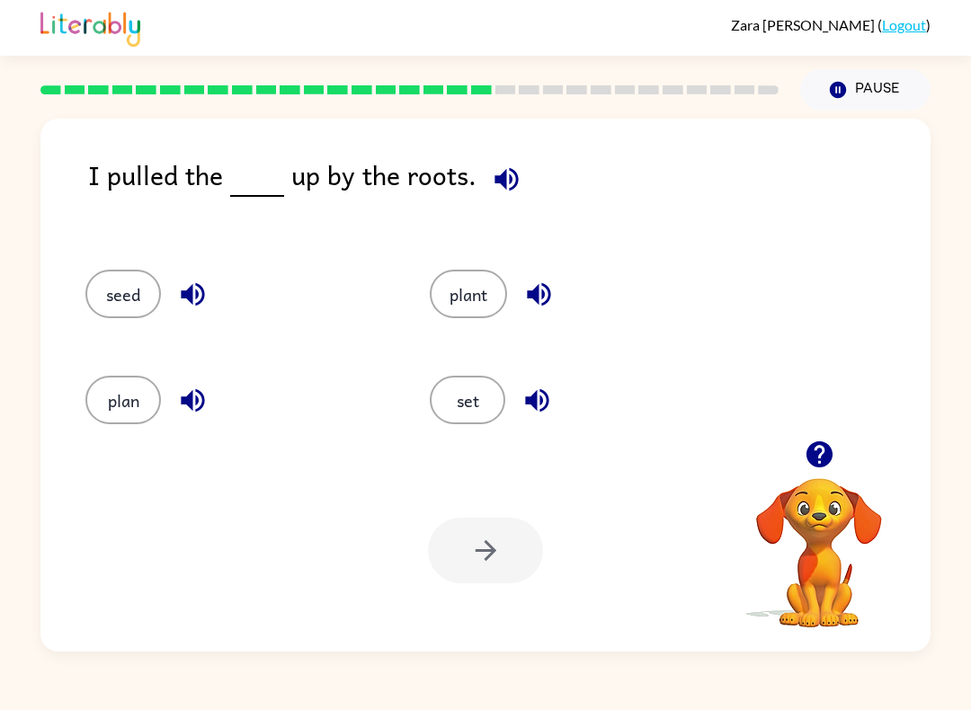
click at [473, 292] on button "plant" at bounding box center [468, 294] width 77 height 49
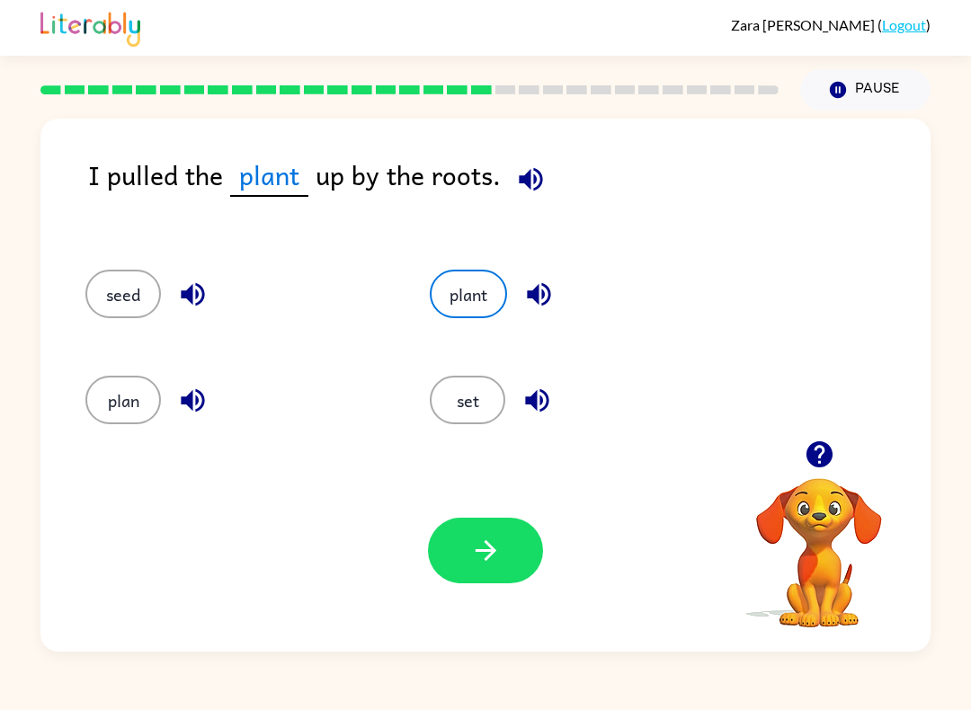
click at [541, 556] on button "button" at bounding box center [485, 551] width 115 height 66
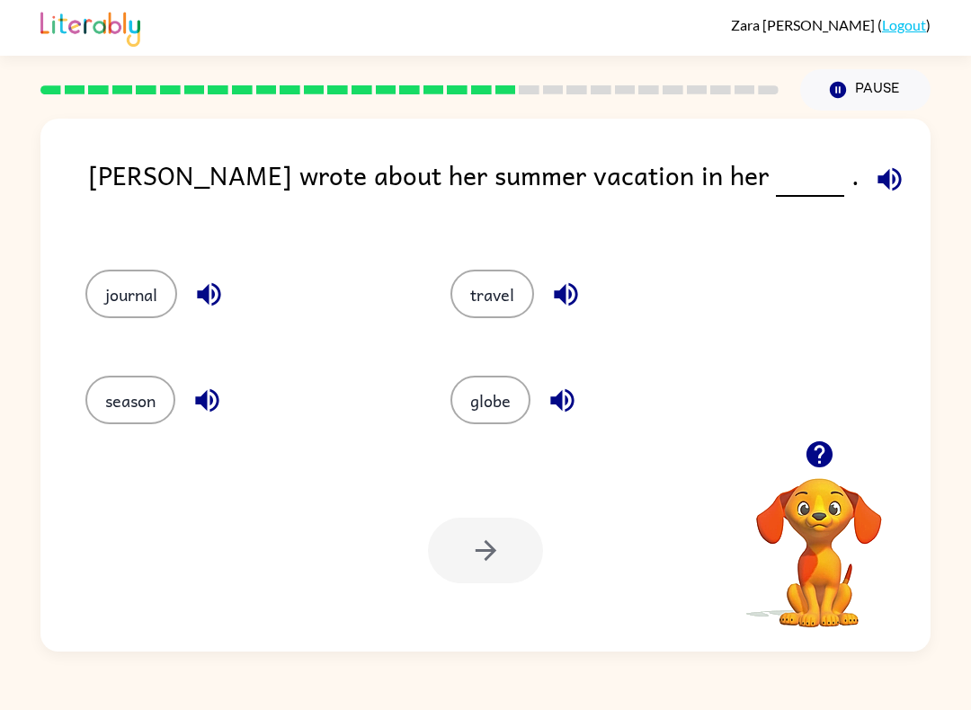
click at [85, 295] on button "journal" at bounding box center [131, 294] width 92 height 49
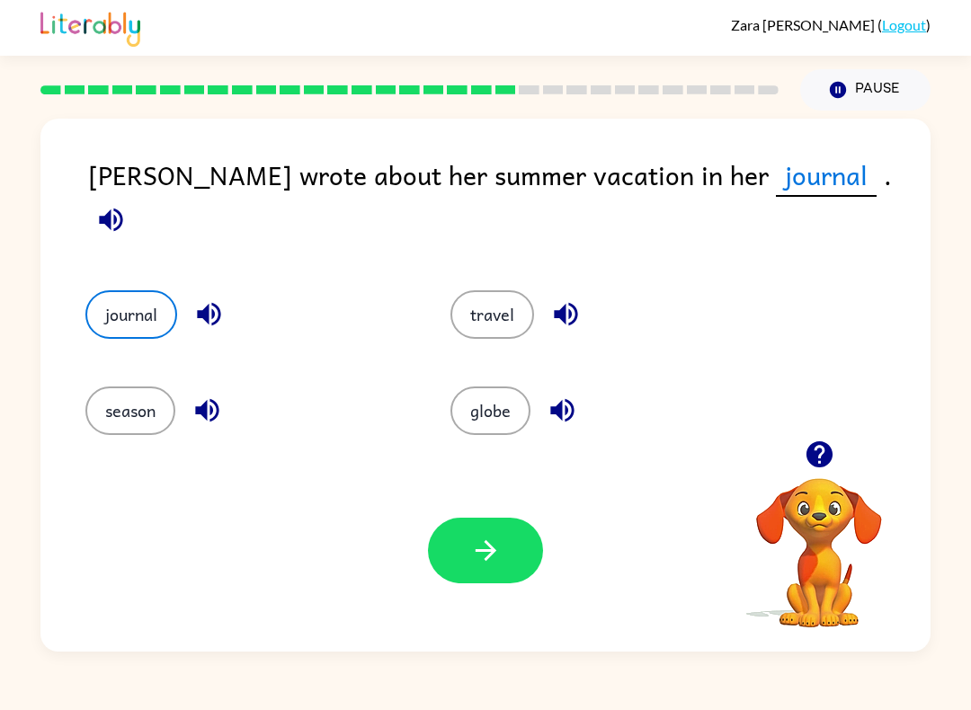
click at [536, 549] on button "button" at bounding box center [485, 551] width 115 height 66
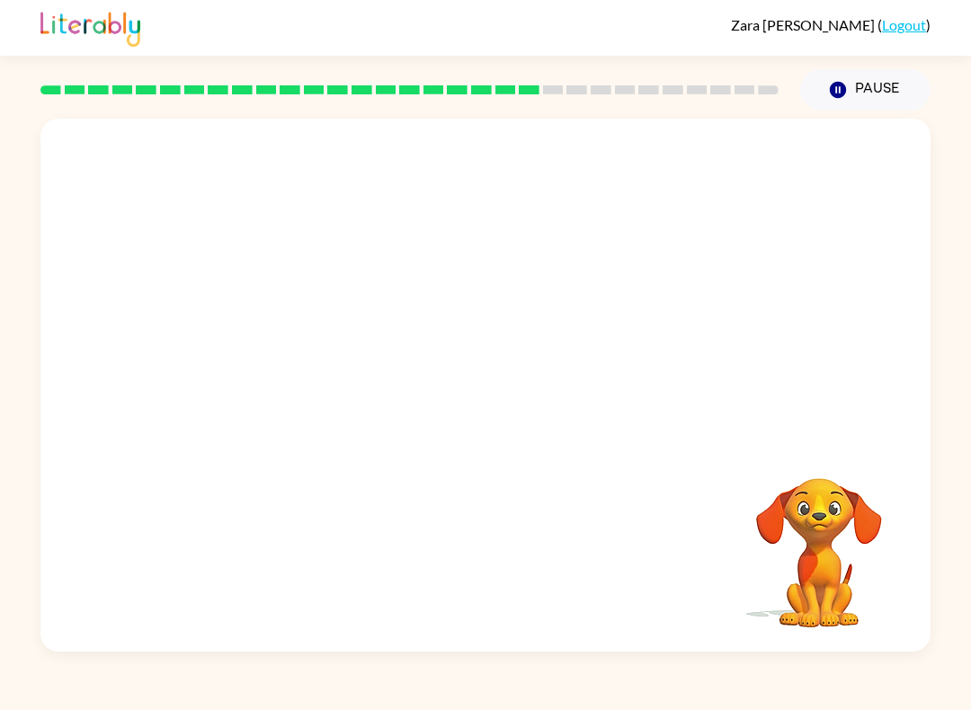
click at [581, 276] on video "Your browser must support playing .mp4 files to use Literably. Please try using…" at bounding box center [485, 280] width 890 height 322
click at [595, 303] on video "Your browser must support playing .mp4 files to use Literably. Please try using…" at bounding box center [485, 280] width 890 height 322
click at [581, 289] on video "Your browser must support playing .mp4 files to use Literably. Please try using…" at bounding box center [485, 280] width 890 height 322
click at [598, 329] on video "Your browser must support playing .mp4 files to use Literably. Please try using…" at bounding box center [485, 280] width 890 height 322
click at [574, 288] on video "Your browser must support playing .mp4 files to use Literably. Please try using…" at bounding box center [485, 280] width 890 height 322
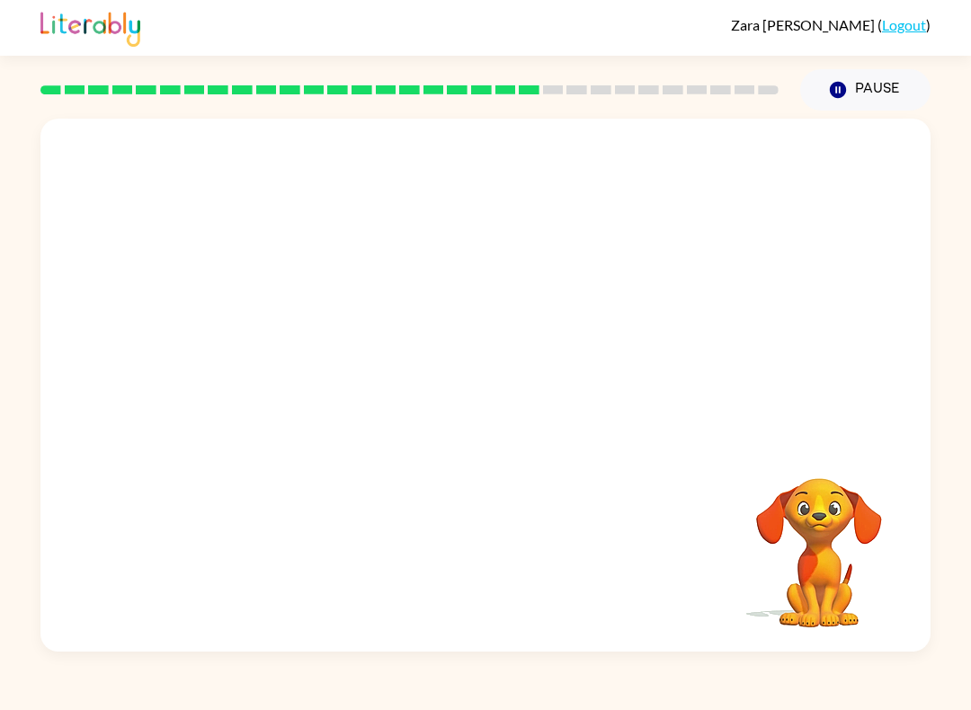
click at [583, 296] on video "Your browser must support playing .mp4 files to use Literably. Please try using…" at bounding box center [485, 280] width 890 height 322
click at [582, 295] on video "Your browser must support playing .mp4 files to use Literably. Please try using…" at bounding box center [485, 280] width 890 height 322
click at [587, 295] on video "Your browser must support playing .mp4 files to use Literably. Please try using…" at bounding box center [485, 280] width 890 height 322
click at [586, 294] on video "Your browser must support playing .mp4 files to use Literably. Please try using…" at bounding box center [485, 280] width 890 height 322
click at [581, 291] on video "Your browser must support playing .mp4 files to use Literably. Please try using…" at bounding box center [485, 280] width 890 height 322
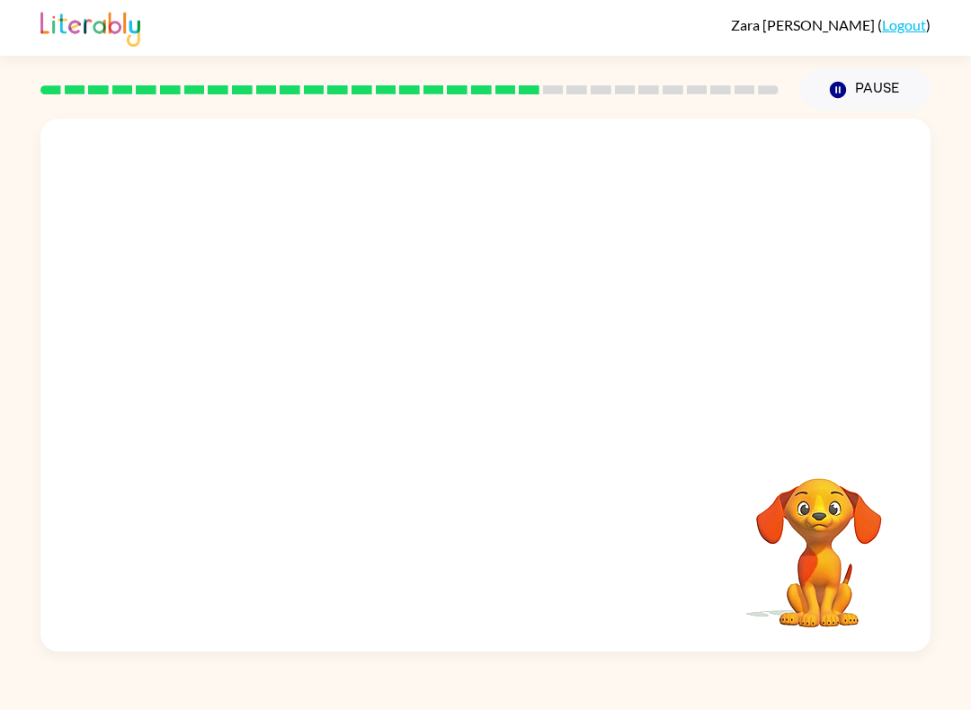
click at [580, 290] on video "Your browser must support playing .mp4 files to use Literably. Please try using…" at bounding box center [485, 280] width 890 height 322
click at [583, 313] on video "Your browser must support playing .mp4 files to use Literably. Please try using…" at bounding box center [485, 280] width 890 height 322
click at [567, 300] on video "Your browser must support playing .mp4 files to use Literably. Please try using…" at bounding box center [485, 280] width 890 height 322
click at [566, 299] on video "Your browser must support playing .mp4 files to use Literably. Please try using…" at bounding box center [485, 280] width 890 height 322
click at [579, 301] on video "Your browser must support playing .mp4 files to use Literably. Please try using…" at bounding box center [485, 280] width 890 height 322
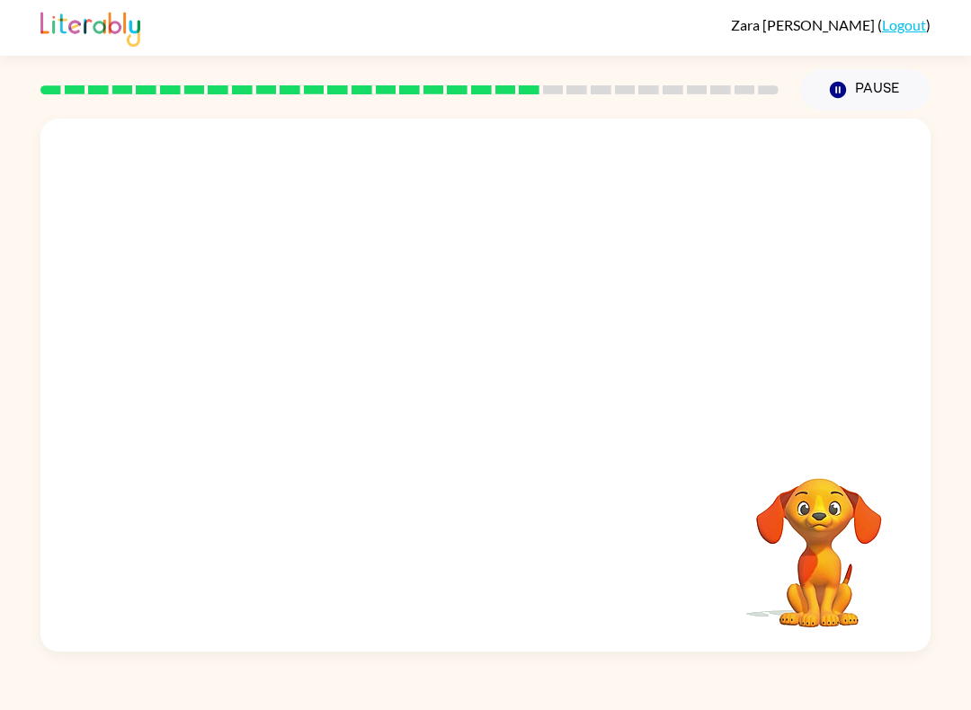
click at [578, 300] on video "Your browser must support playing .mp4 files to use Literably. Please try using…" at bounding box center [485, 280] width 890 height 322
click at [306, 393] on video "Your browser must support playing .mp4 files to use Literably. Please try using…" at bounding box center [485, 280] width 890 height 322
click at [288, 403] on div at bounding box center [485, 385] width 890 height 533
click at [499, 372] on button "button" at bounding box center [485, 394] width 115 height 66
click at [498, 371] on div at bounding box center [485, 394] width 115 height 66
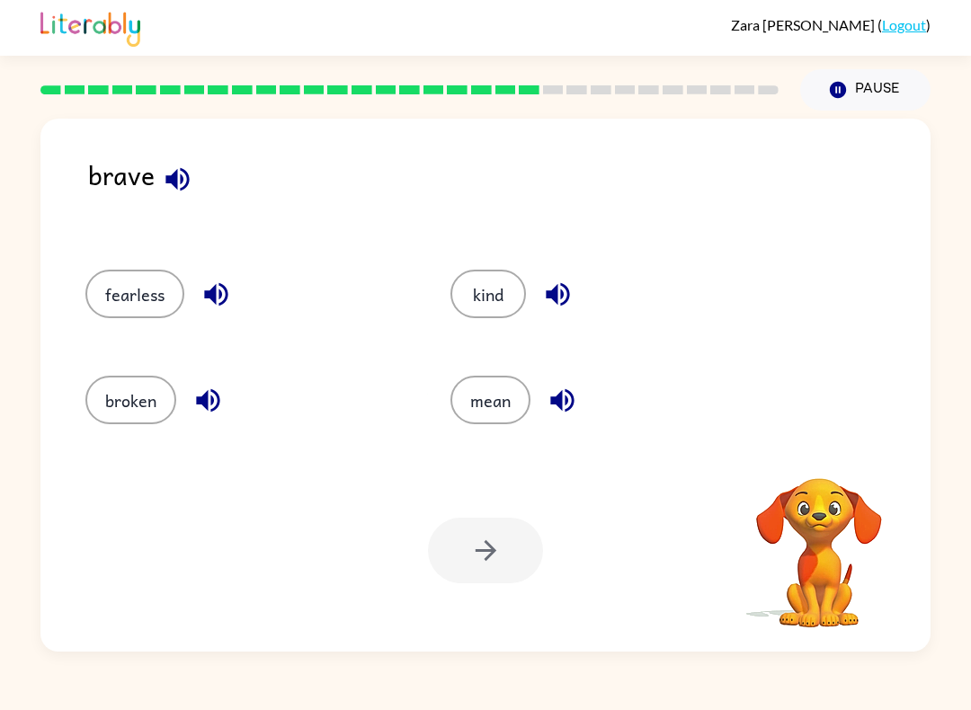
click at [500, 395] on button "mean" at bounding box center [490, 400] width 80 height 49
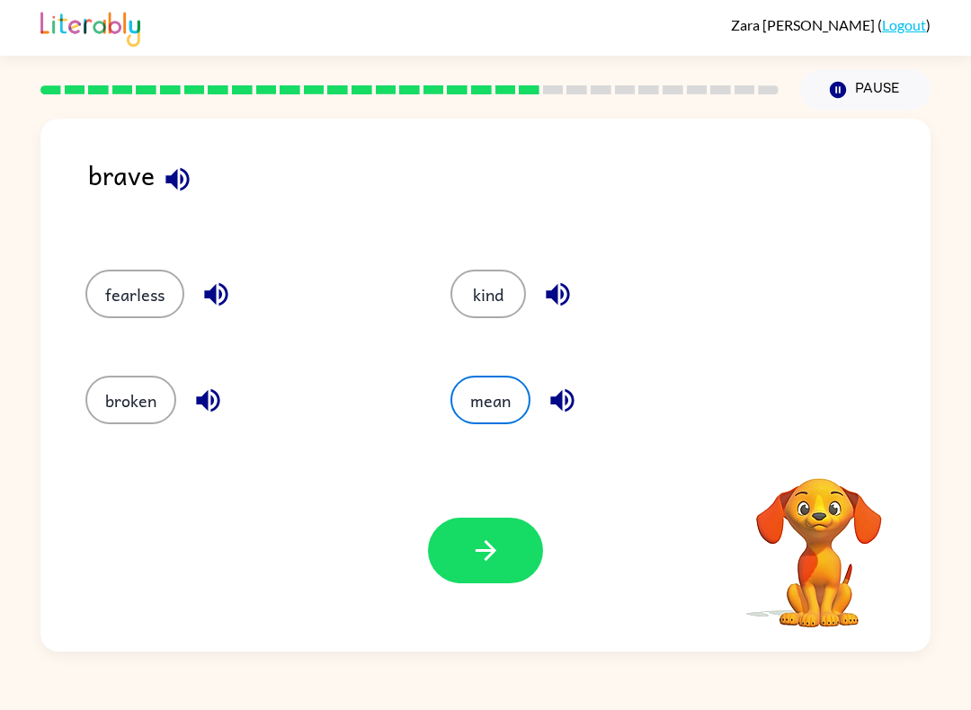
click at [500, 395] on button "mean" at bounding box center [490, 400] width 80 height 49
click at [125, 286] on button "fearless" at bounding box center [134, 294] width 99 height 49
click at [111, 285] on button "fearless" at bounding box center [134, 294] width 99 height 49
click at [94, 279] on button "fearless" at bounding box center [134, 294] width 99 height 49
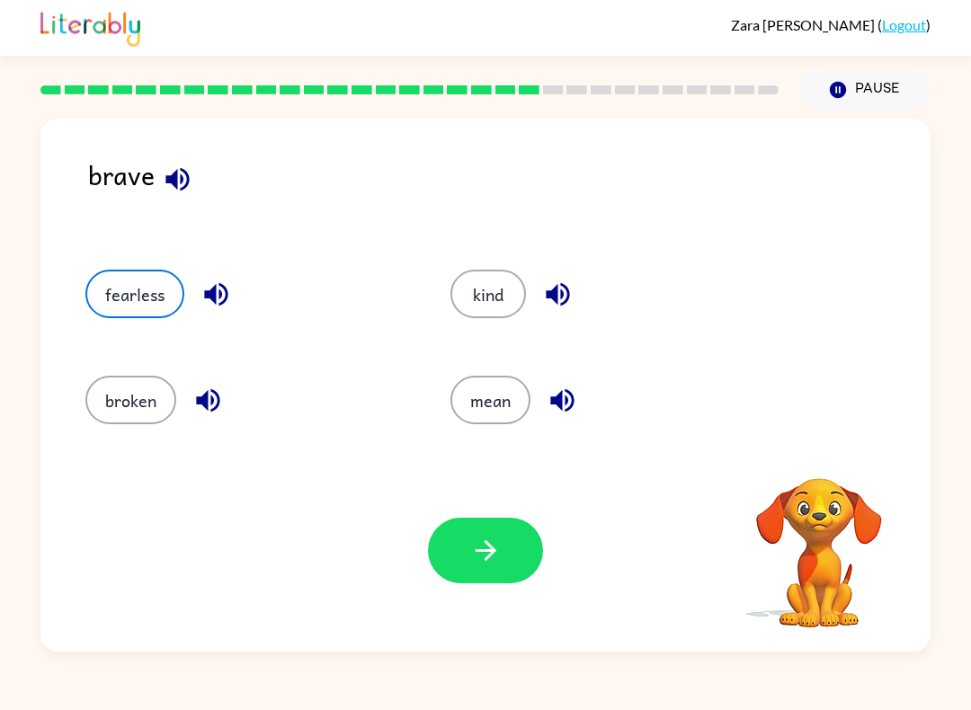
click at [94, 279] on button "fearless" at bounding box center [134, 294] width 99 height 49
click at [103, 279] on button "fearless" at bounding box center [134, 294] width 99 height 49
click at [102, 278] on button "fearless" at bounding box center [134, 294] width 99 height 49
click at [141, 279] on button "fearless" at bounding box center [134, 294] width 99 height 49
click at [497, 547] on icon "button" at bounding box center [485, 550] width 31 height 31
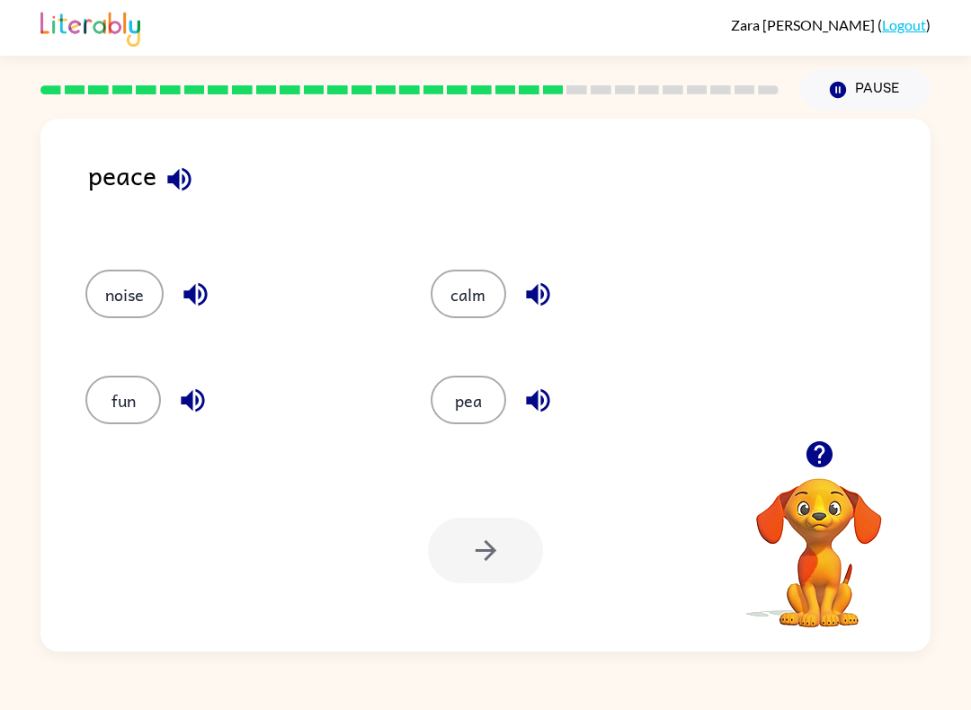
click at [473, 279] on button "calm" at bounding box center [467, 294] width 75 height 49
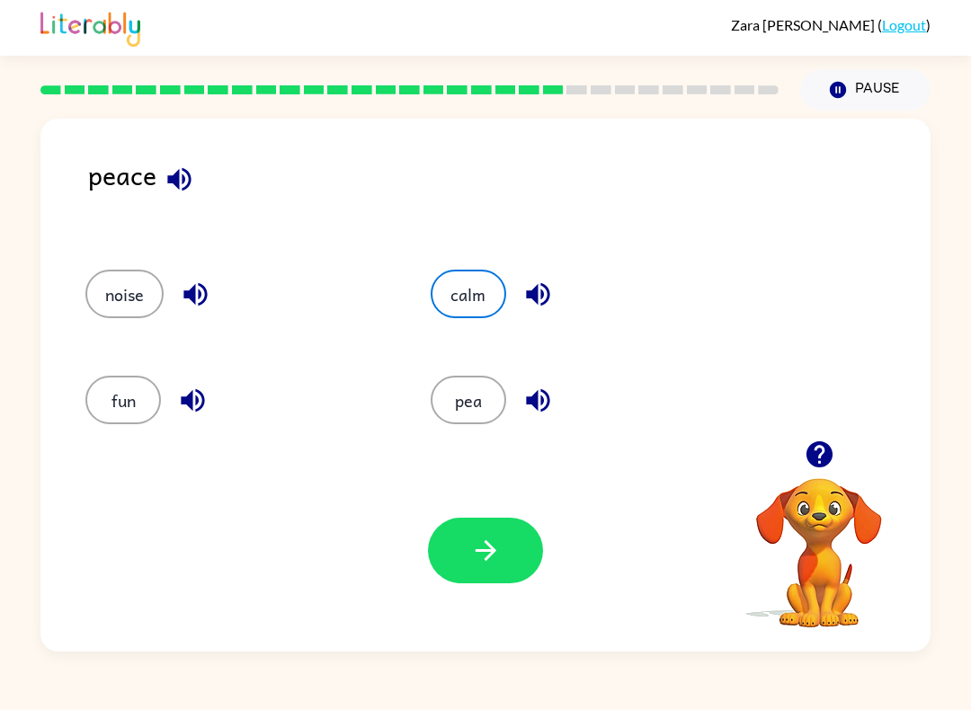
click at [482, 559] on icon "button" at bounding box center [485, 550] width 31 height 31
click at [481, 559] on div at bounding box center [485, 551] width 115 height 66
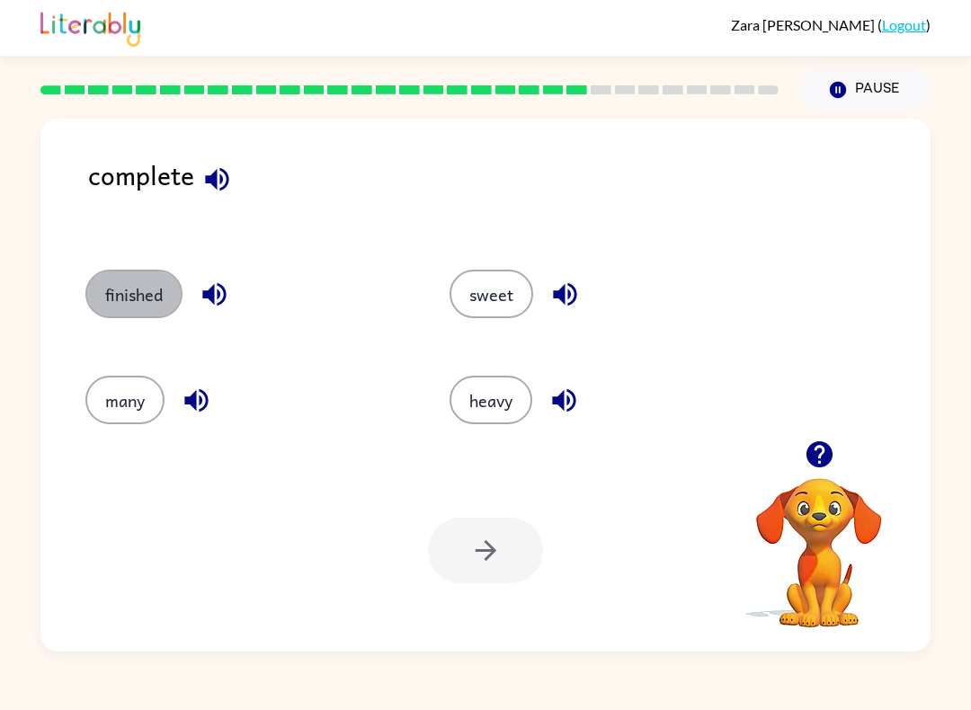
click at [102, 279] on button "finished" at bounding box center [133, 294] width 97 height 49
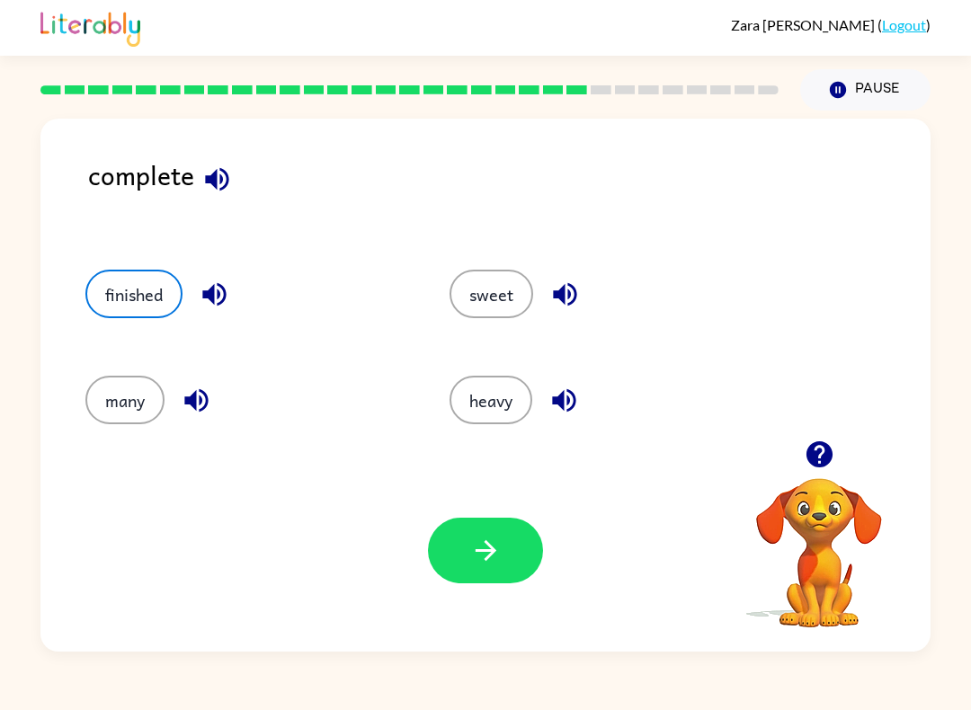
click at [102, 278] on button "finished" at bounding box center [133, 294] width 97 height 49
click at [471, 546] on icon "button" at bounding box center [485, 550] width 31 height 31
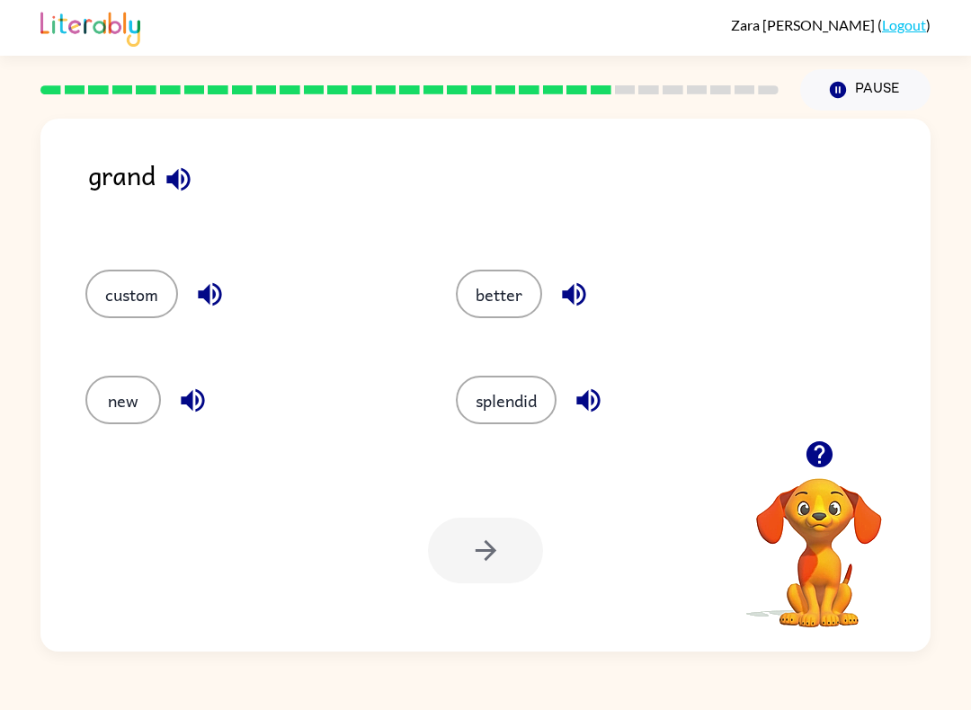
click at [492, 401] on button "splendid" at bounding box center [506, 400] width 101 height 49
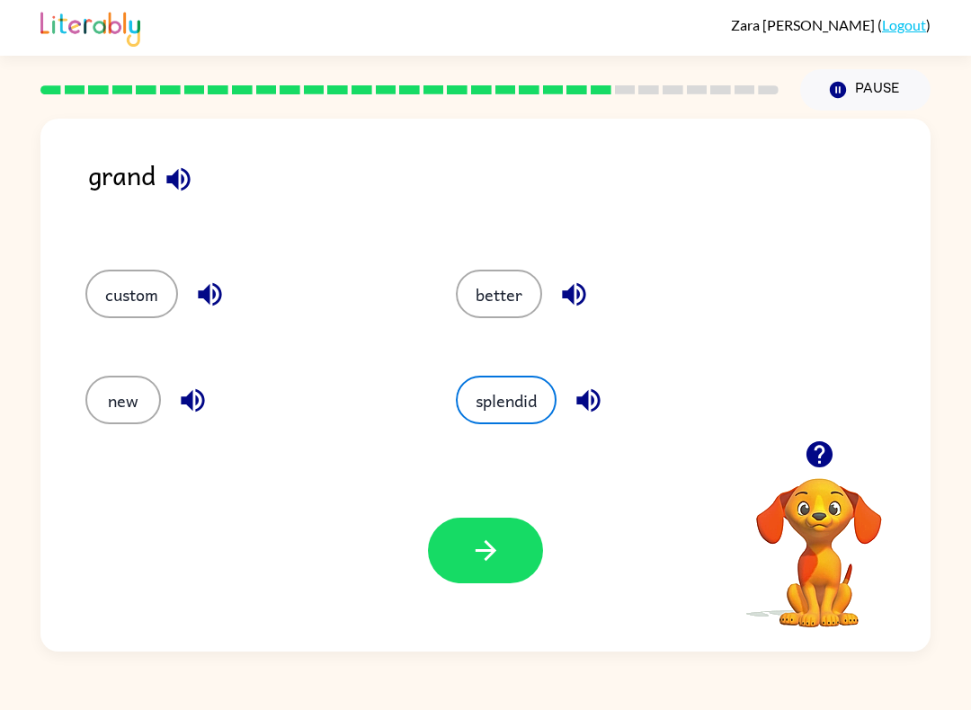
click at [476, 537] on icon "button" at bounding box center [485, 550] width 31 height 31
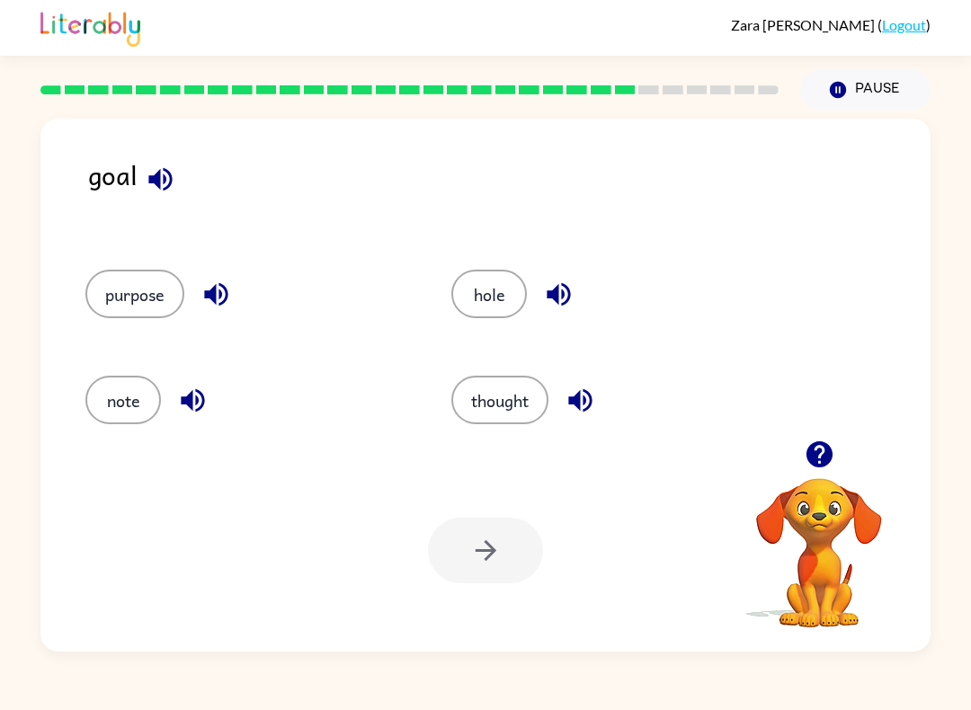
click at [517, 281] on button "hole" at bounding box center [488, 294] width 75 height 49
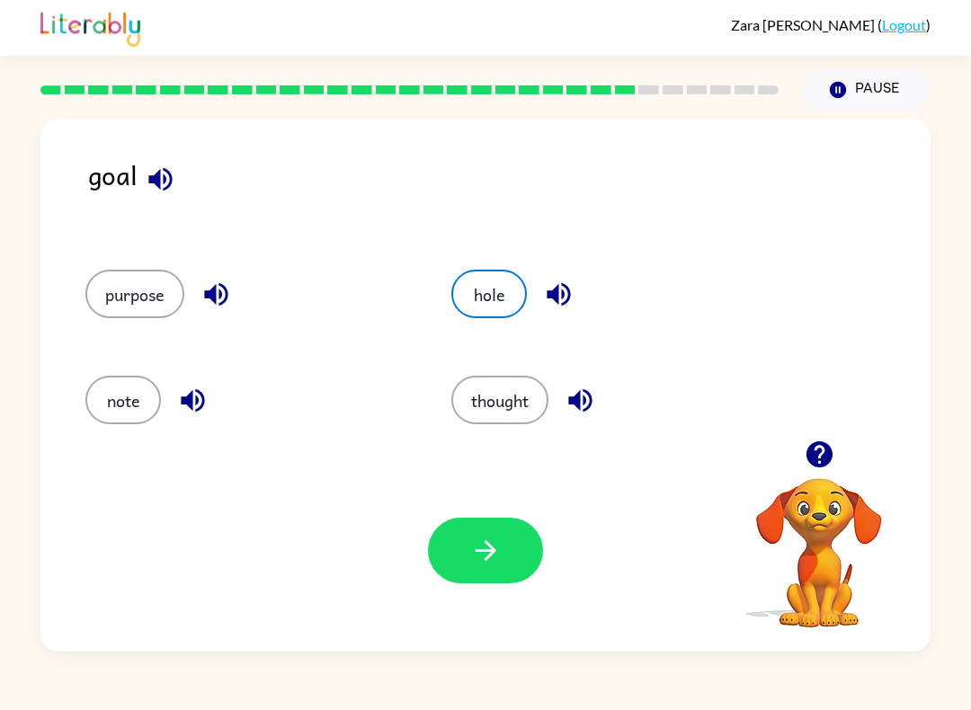
click at [473, 579] on button "button" at bounding box center [485, 551] width 115 height 66
click at [473, 579] on div at bounding box center [485, 551] width 115 height 66
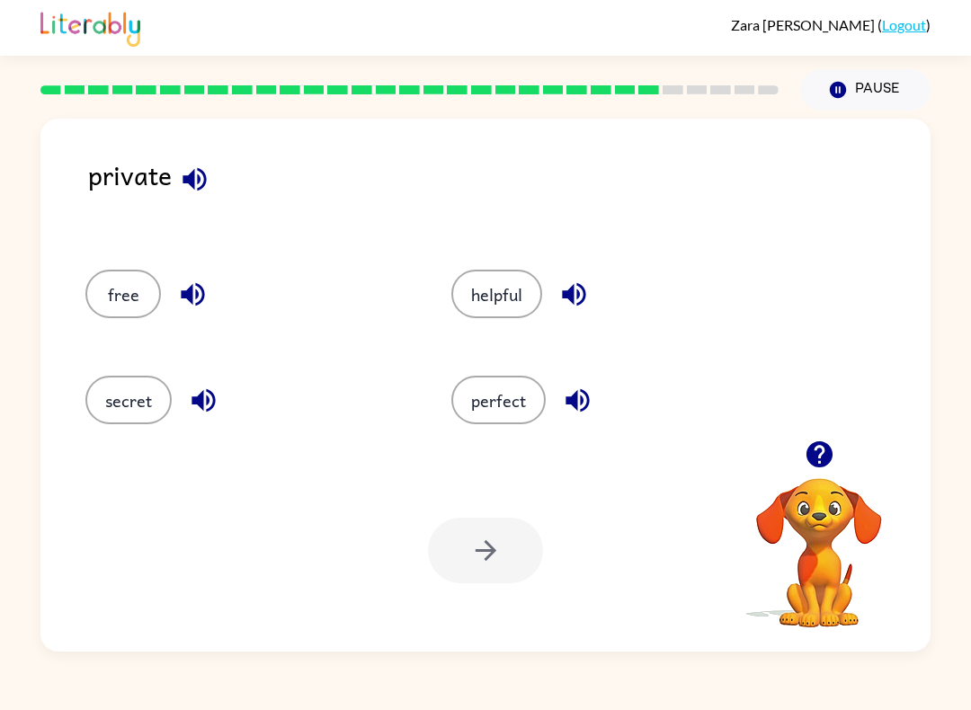
click at [122, 392] on button "secret" at bounding box center [128, 400] width 86 height 49
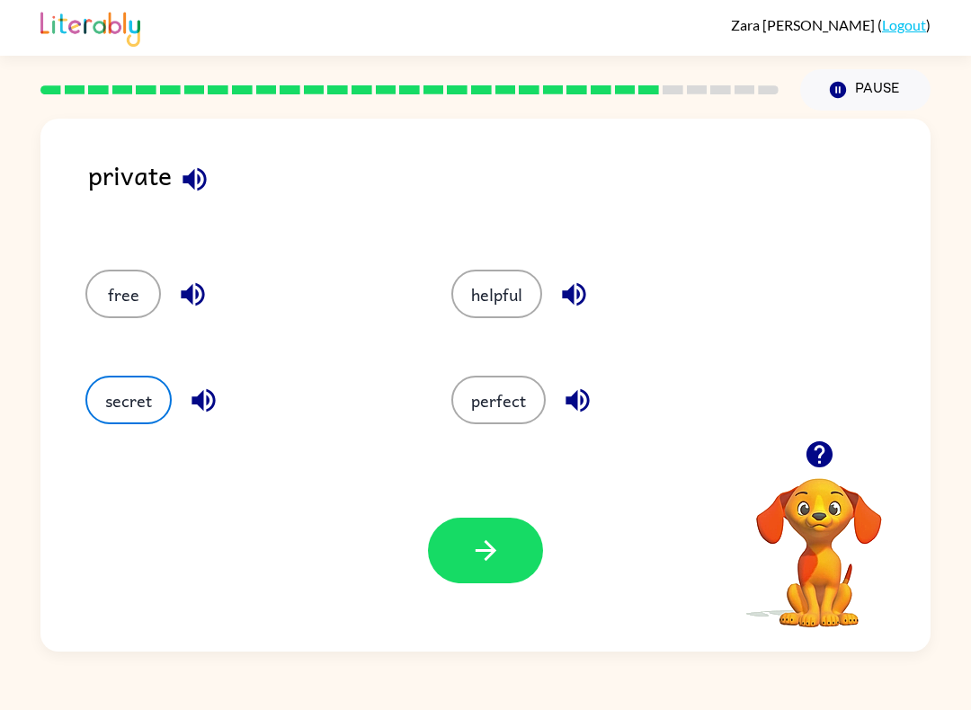
click at [495, 546] on icon "button" at bounding box center [485, 550] width 31 height 31
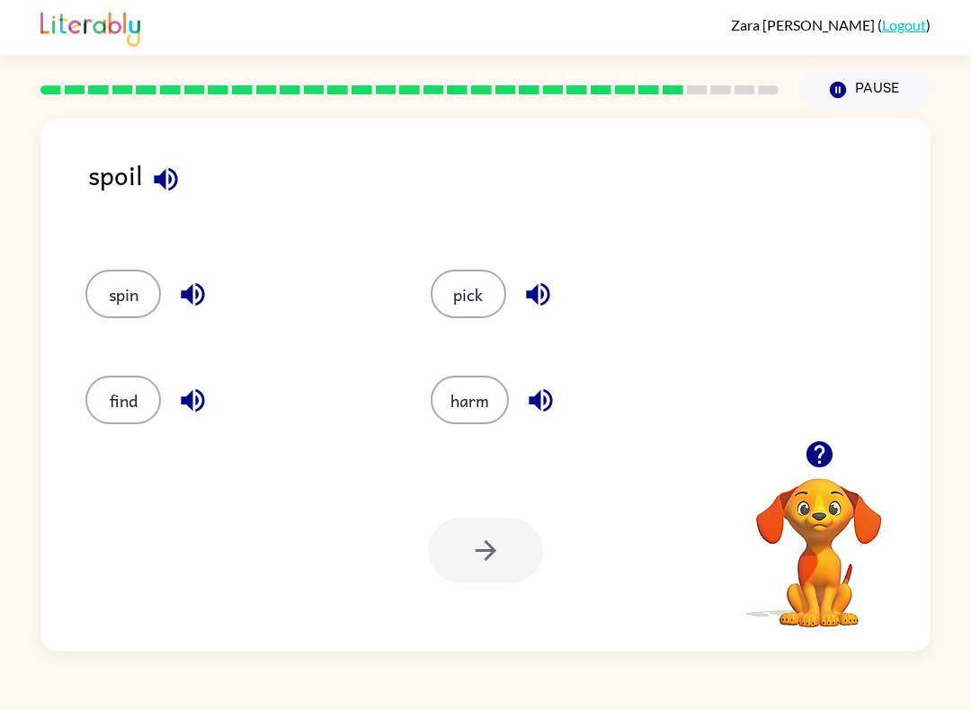
click at [442, 422] on button "harm" at bounding box center [469, 400] width 78 height 49
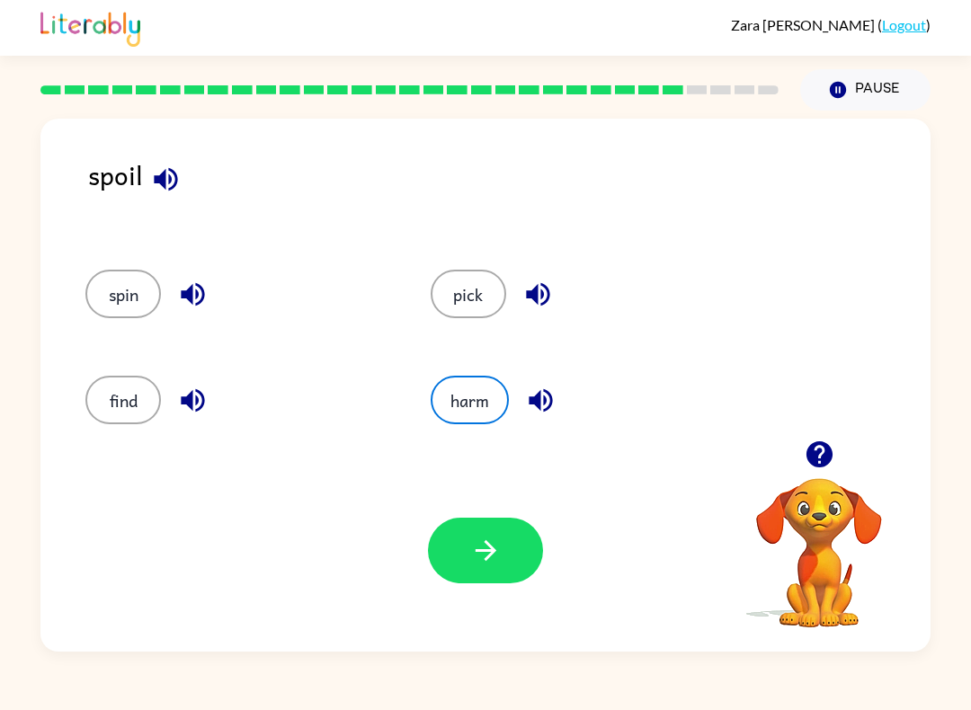
click at [470, 397] on button "harm" at bounding box center [469, 400] width 78 height 49
click at [468, 565] on button "button" at bounding box center [485, 551] width 115 height 66
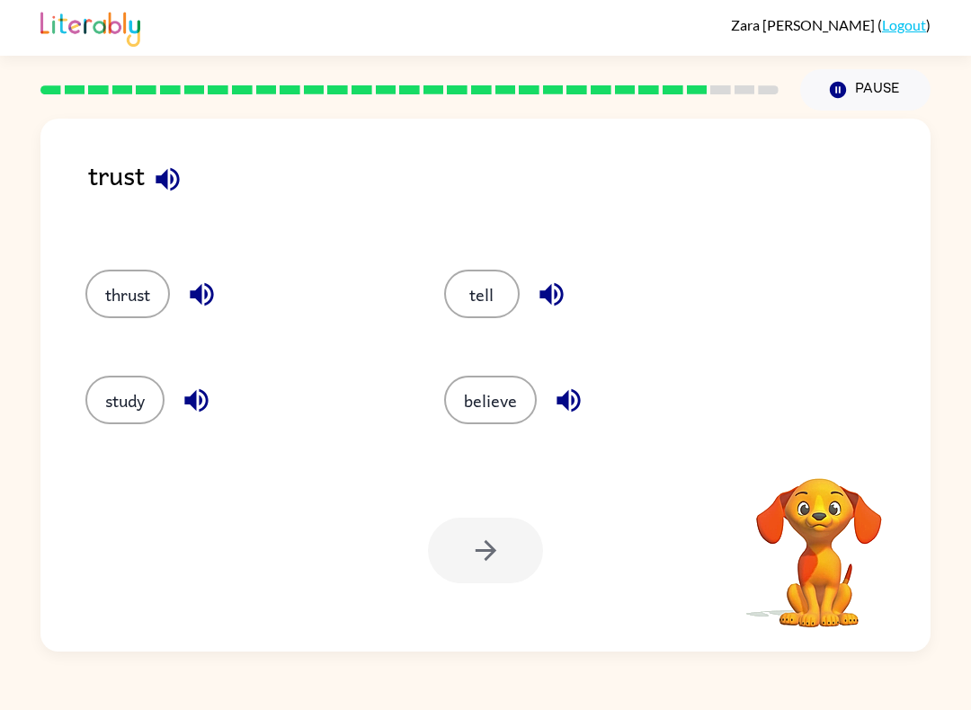
click at [477, 553] on div at bounding box center [485, 551] width 115 height 66
click at [659, 643] on div "Your browser must support playing .mp4 files to use Literably. Please try using…" at bounding box center [485, 550] width 890 height 202
click at [488, 413] on button "believe" at bounding box center [490, 400] width 93 height 49
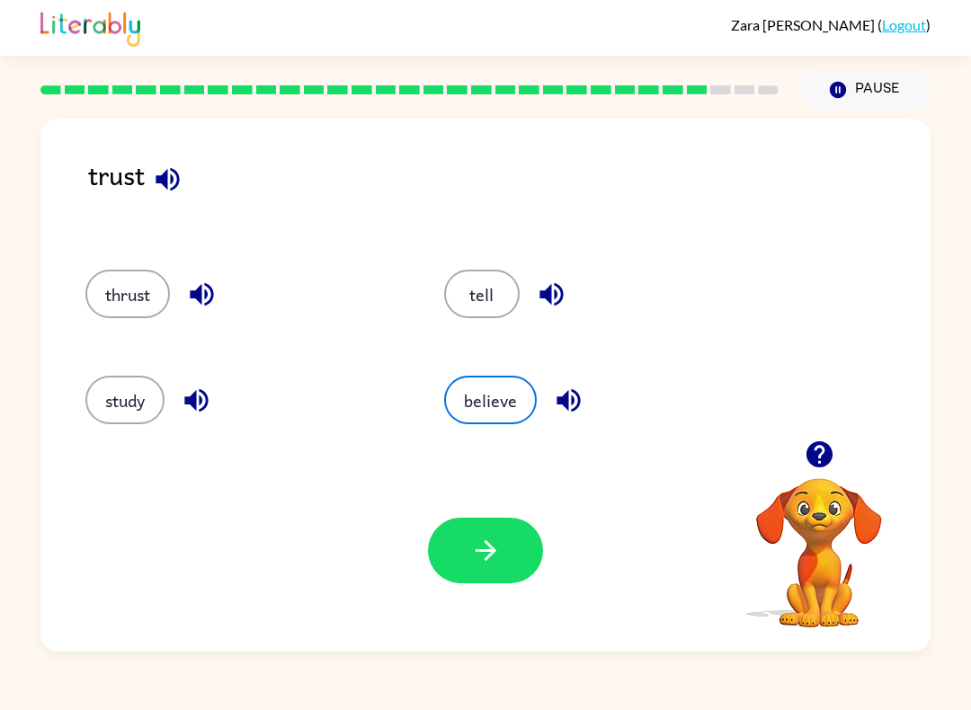
click at [508, 566] on button "button" at bounding box center [485, 551] width 115 height 66
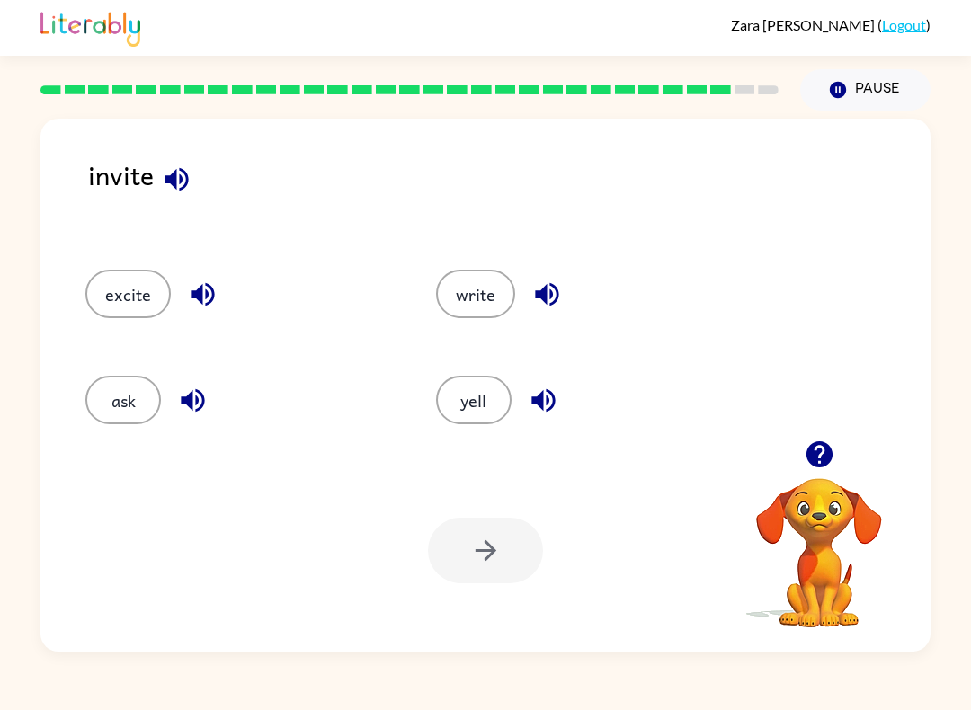
click at [494, 283] on button "write" at bounding box center [475, 294] width 79 height 49
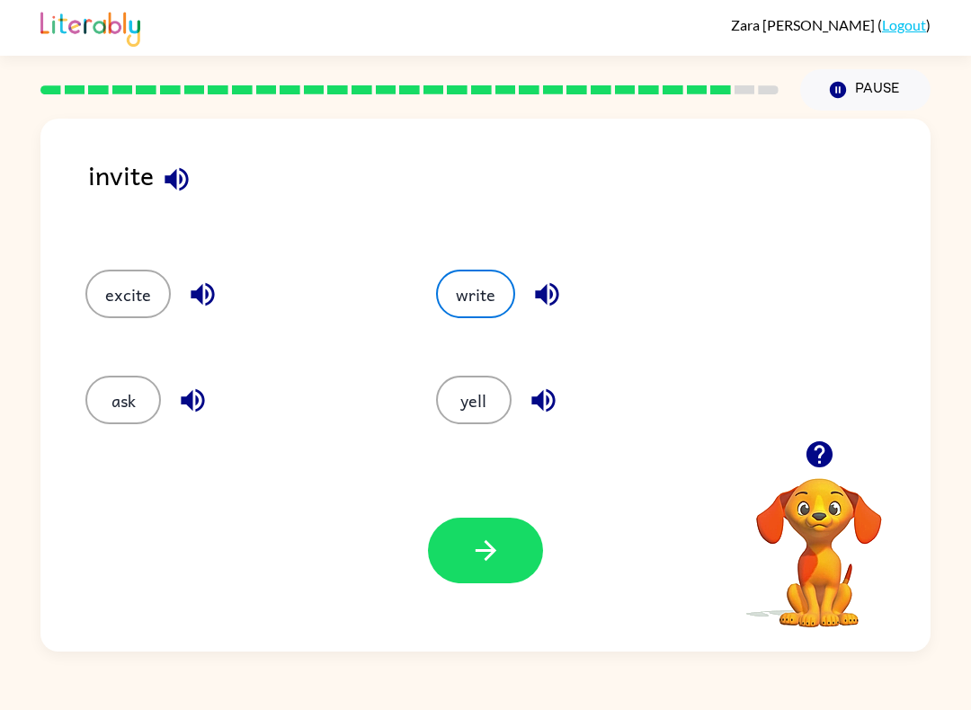
click at [492, 526] on button "button" at bounding box center [485, 551] width 115 height 66
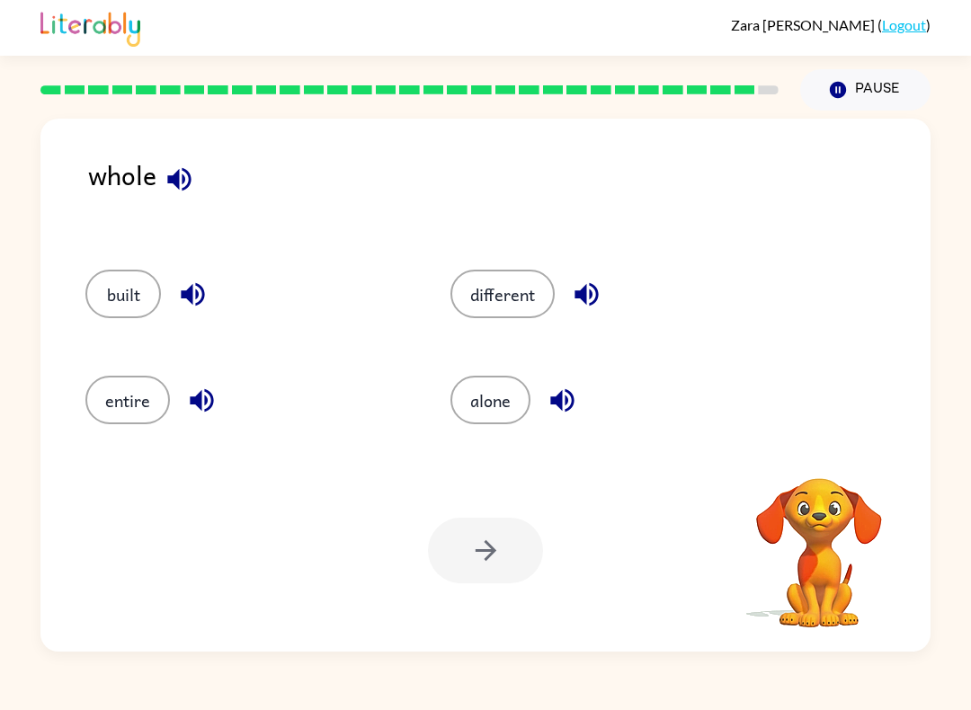
click at [123, 367] on div "entire" at bounding box center [233, 394] width 365 height 106
click at [136, 387] on button "entire" at bounding box center [127, 400] width 84 height 49
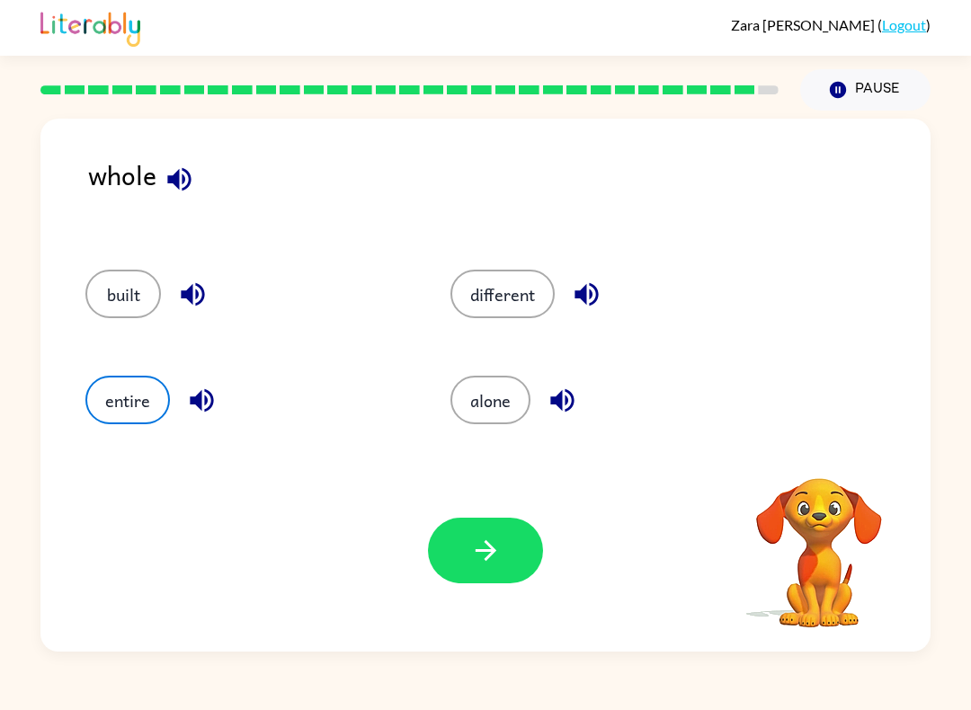
click at [459, 557] on button "button" at bounding box center [485, 551] width 115 height 66
